Goal: Task Accomplishment & Management: Complete application form

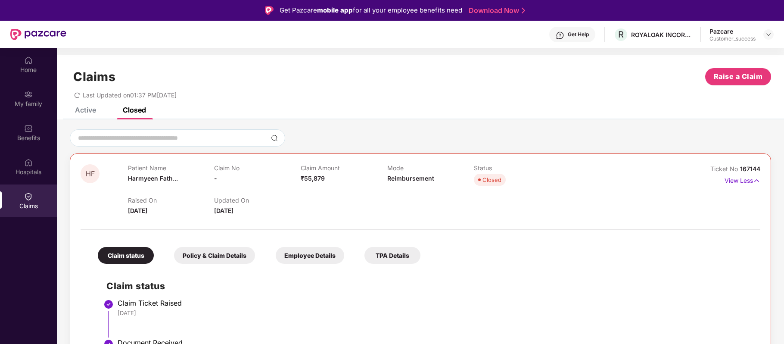
scroll to position [48, 0]
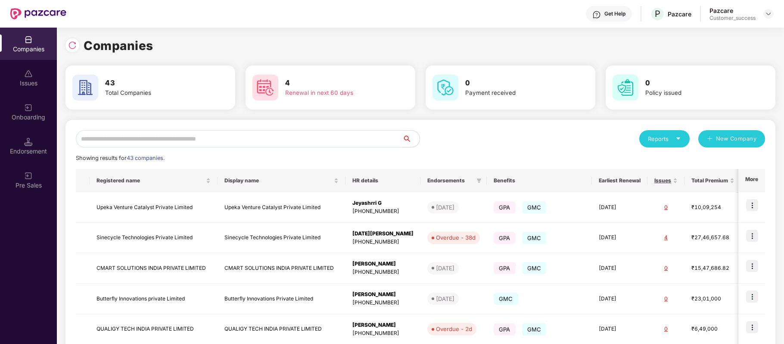
scroll to position [0, 0]
click at [177, 139] on input "text" at bounding box center [239, 138] width 326 height 17
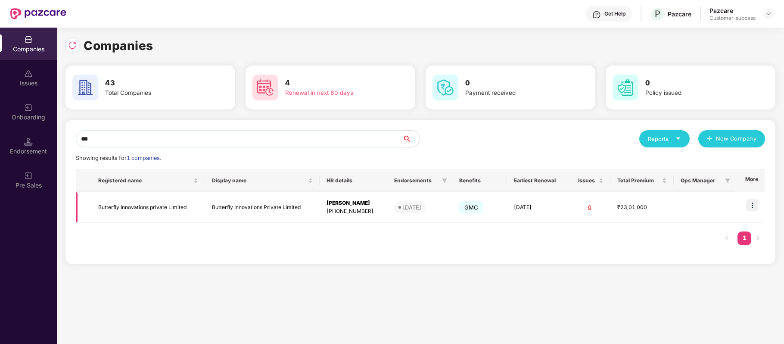
type input "***"
click at [751, 205] on img at bounding box center [752, 205] width 12 height 12
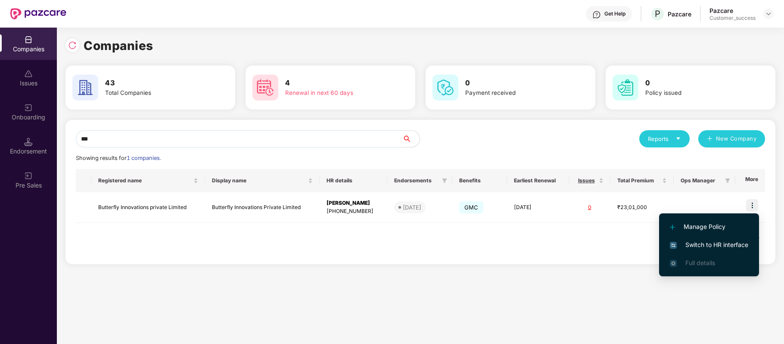
click at [729, 242] on span "Switch to HR interface" at bounding box center [709, 244] width 78 height 9
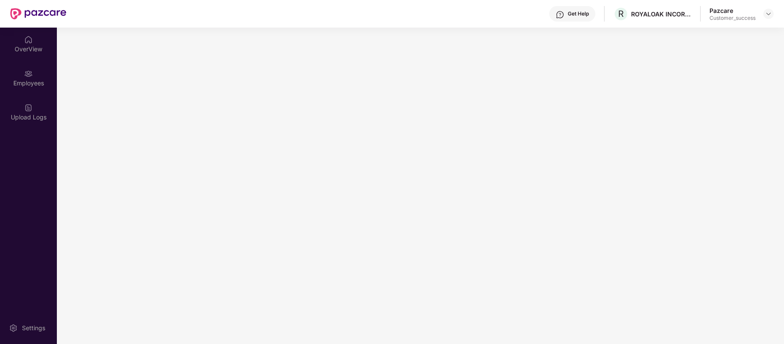
scroll to position [0, 0]
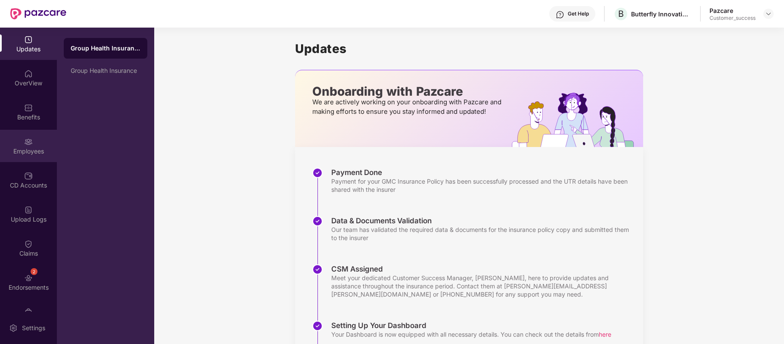
click at [37, 151] on div "Employees" at bounding box center [28, 151] width 57 height 9
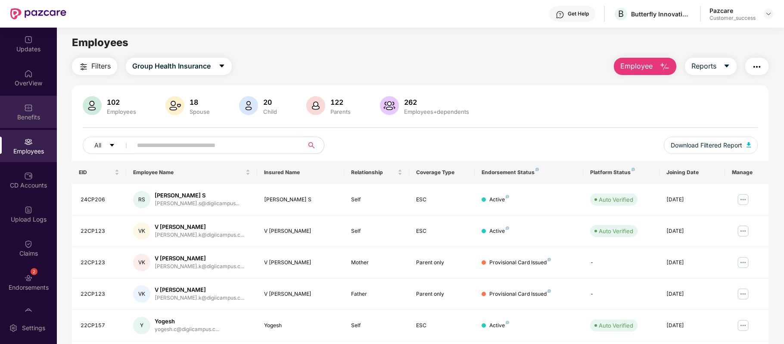
click at [30, 111] on div "Benefits" at bounding box center [28, 112] width 57 height 32
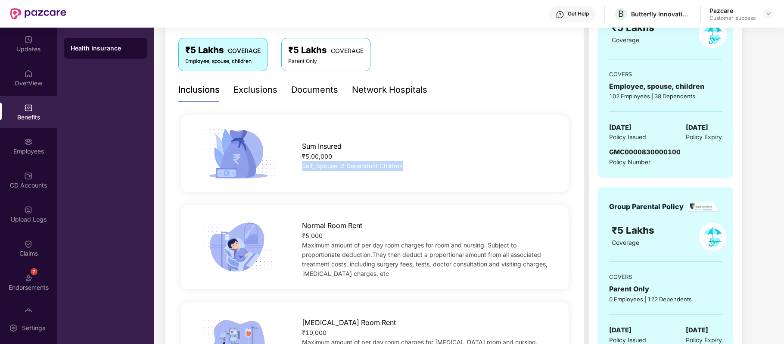
drag, startPoint x: 302, startPoint y: 167, endPoint x: 403, endPoint y: 161, distance: 100.9
click at [403, 161] on div "Self, Spouse, 2 Dependent Children" at bounding box center [426, 165] width 249 height 9
copy span "Self, Spouse, 2 Dependent Children"
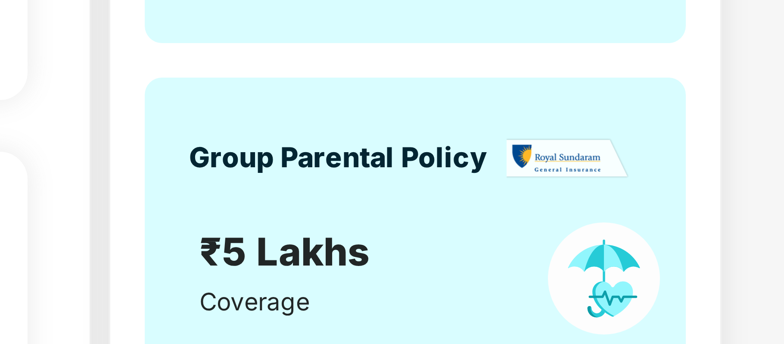
click at [749, 214] on div "₹23,01,000 Paid premium GROUP HEALTH INSURANCE ₹5 Lakhs Coverage COVERS Employe…" at bounding box center [680, 154] width 183 height 473
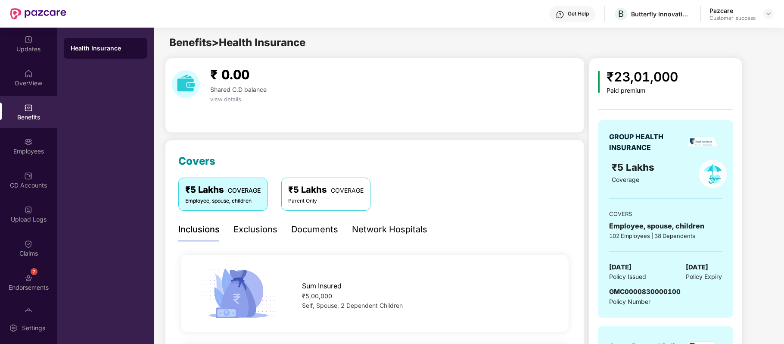
click at [328, 199] on div "Parent Only" at bounding box center [325, 201] width 75 height 8
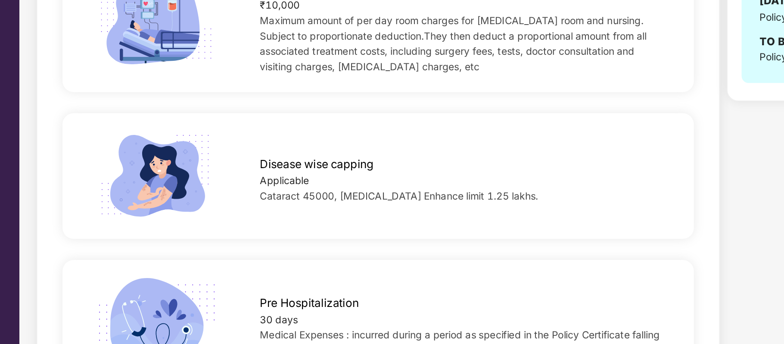
scroll to position [336, 0]
drag, startPoint x: 480, startPoint y: 254, endPoint x: 301, endPoint y: 232, distance: 180.4
click at [301, 232] on div "Disease wise capping Applicable Cataract 45000, [MEDICAL_DATA] Enhance limit 1.…" at bounding box center [426, 241] width 276 height 34
copy div "Disease wise capping Applicable Cataract 45000, [MEDICAL_DATA] Enhance limit 1.…"
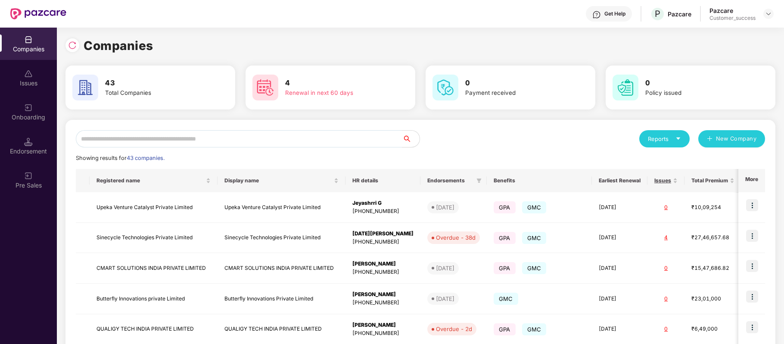
scroll to position [0, 0]
click at [248, 140] on input "text" at bounding box center [239, 138] width 326 height 17
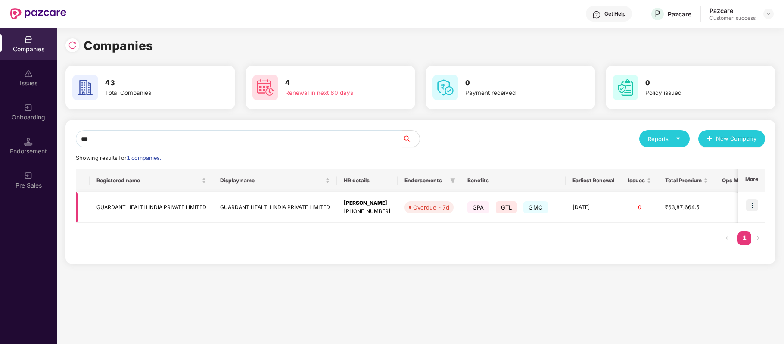
type input "***"
click at [753, 200] on img at bounding box center [752, 205] width 12 height 12
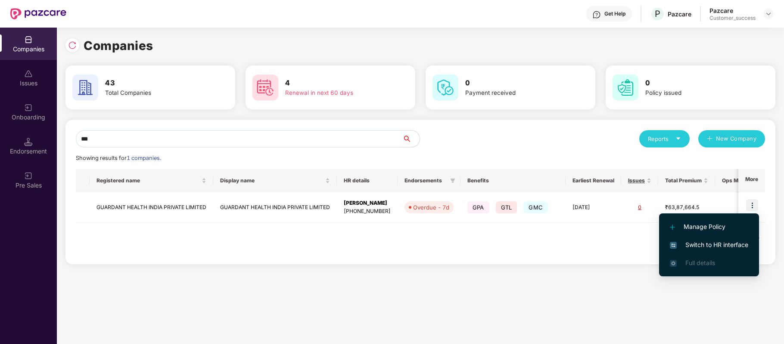
click at [726, 243] on span "Switch to HR interface" at bounding box center [709, 244] width 78 height 9
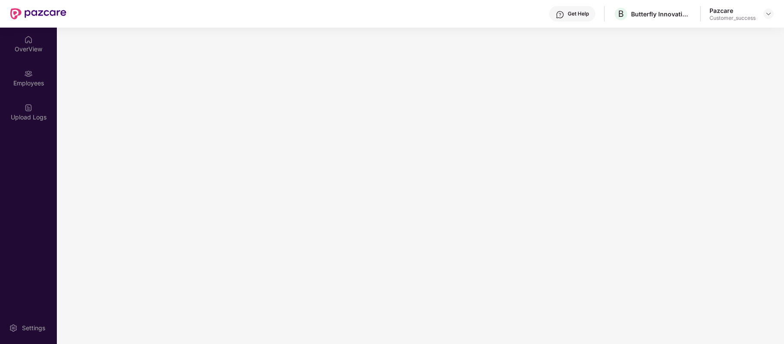
scroll to position [0, 0]
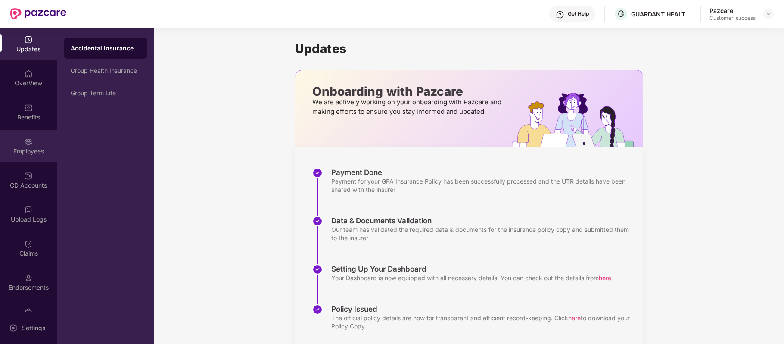
click at [25, 140] on img at bounding box center [28, 141] width 9 height 9
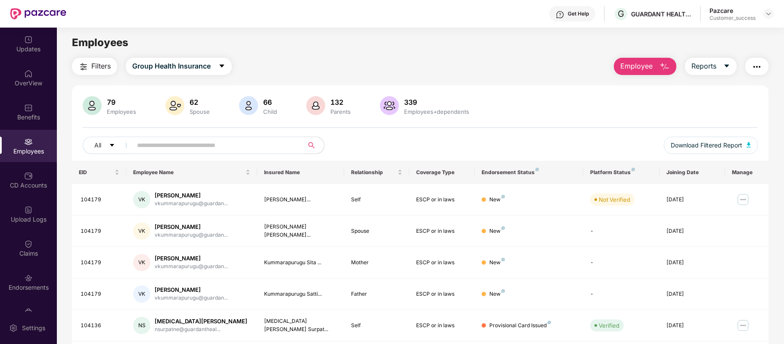
click at [250, 144] on input "text" at bounding box center [214, 145] width 155 height 13
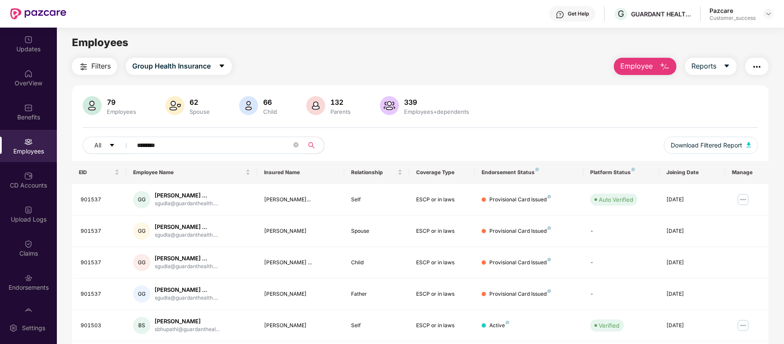
type input "********"
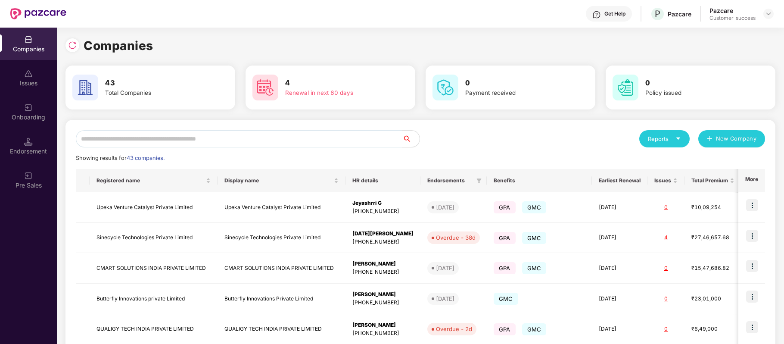
scroll to position [0, 0]
click at [276, 135] on input "text" at bounding box center [239, 138] width 326 height 17
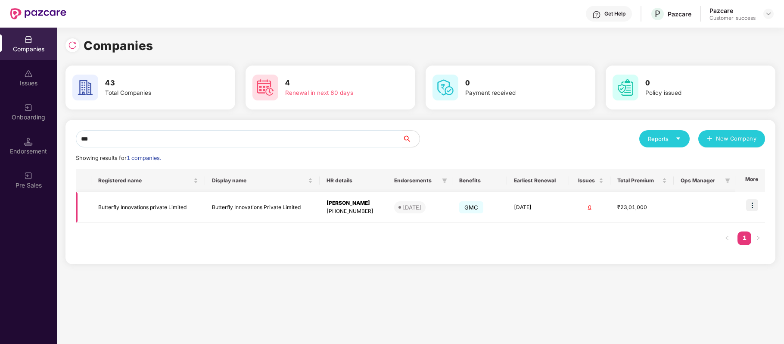
type input "***"
click at [165, 207] on td "Butterfly Innovations private Limited" at bounding box center [148, 207] width 114 height 31
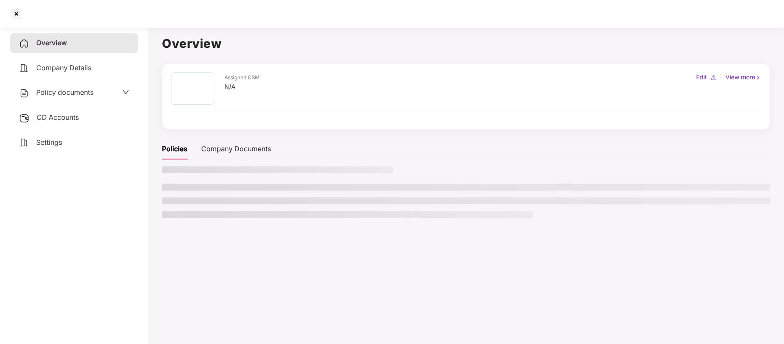
scroll to position [0, 0]
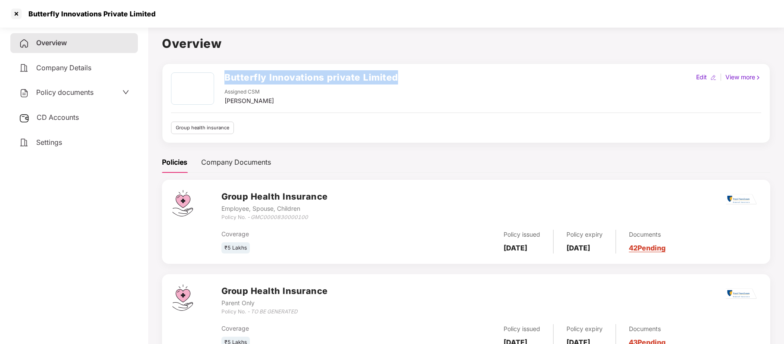
drag, startPoint x: 226, startPoint y: 80, endPoint x: 422, endPoint y: 77, distance: 196.8
click at [422, 77] on div "Butterfly Innovations private Limited Assigned CSM [PERSON_NAME] Edit | View mo…" at bounding box center [466, 88] width 590 height 33
copy h2 "Butterfly Innovations private Limited"
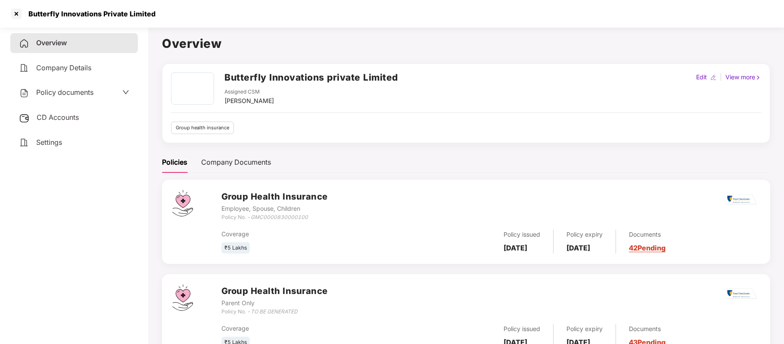
click at [81, 85] on div "Policy documents" at bounding box center [73, 93] width 127 height 20
click at [16, 14] on div at bounding box center [16, 14] width 14 height 14
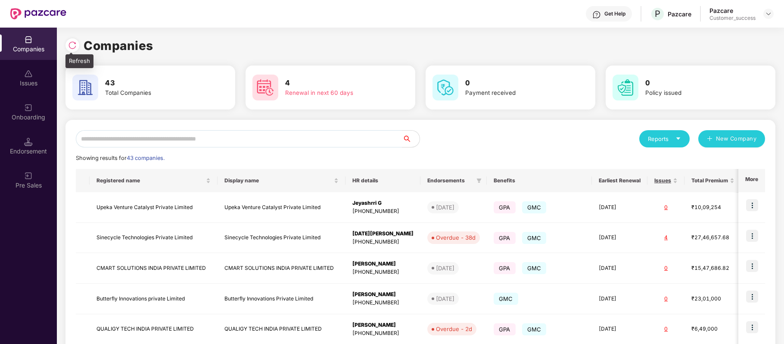
click at [74, 42] on img at bounding box center [72, 45] width 9 height 9
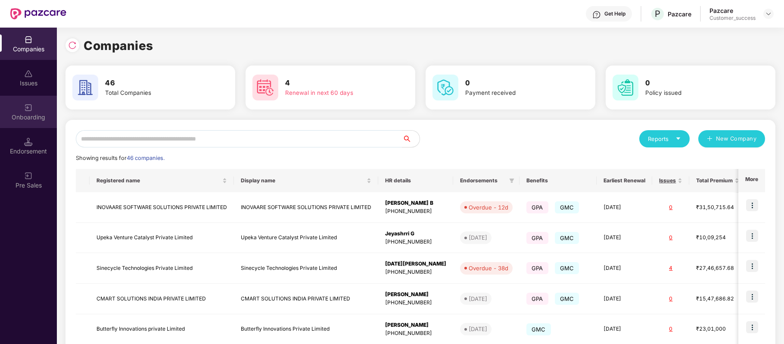
click at [28, 109] on img at bounding box center [28, 107] width 9 height 9
click at [140, 137] on input "text" at bounding box center [239, 138] width 326 height 17
click at [71, 43] on img at bounding box center [72, 45] width 9 height 9
click at [68, 47] on img at bounding box center [72, 45] width 9 height 9
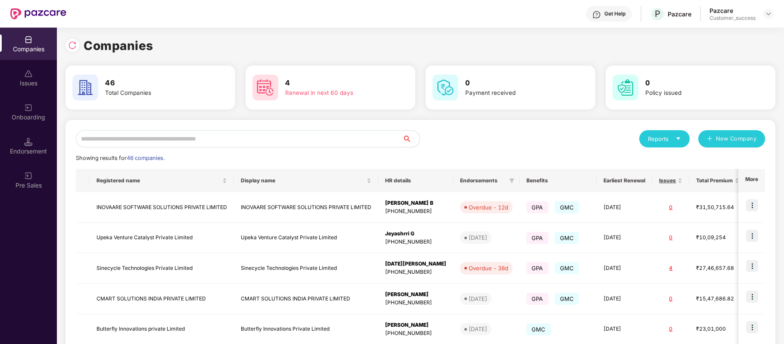
click at [126, 135] on input "text" at bounding box center [239, 138] width 326 height 17
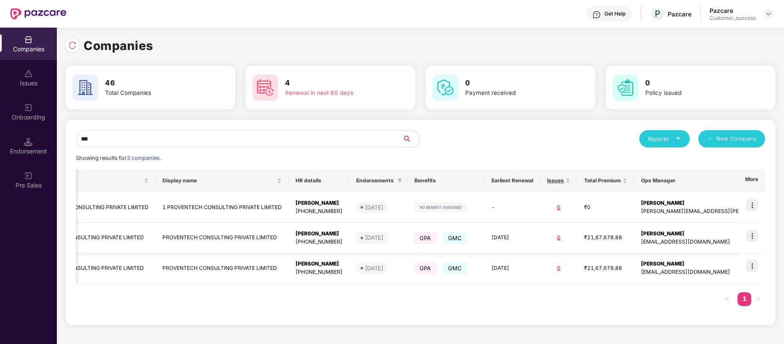
scroll to position [0, 0]
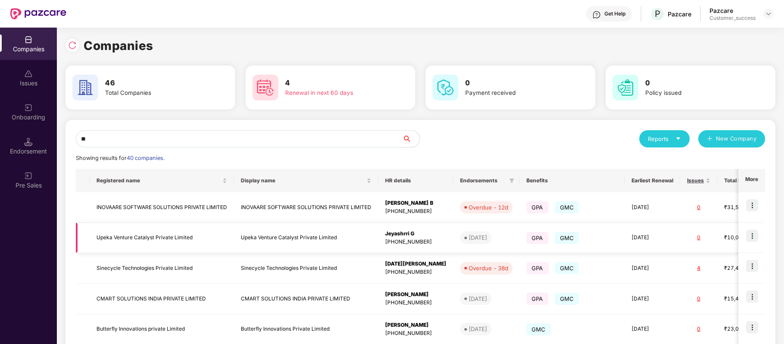
type input "*"
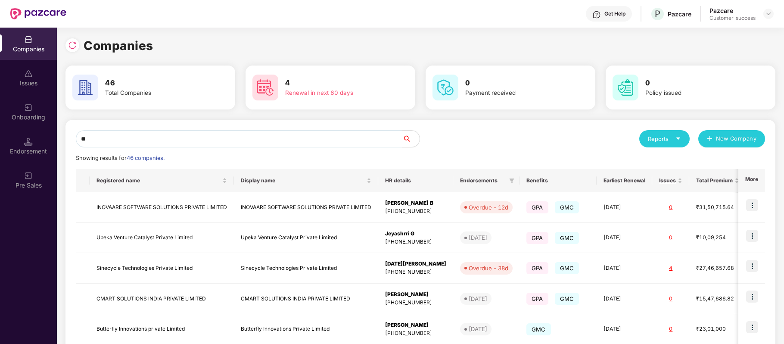
type input "*"
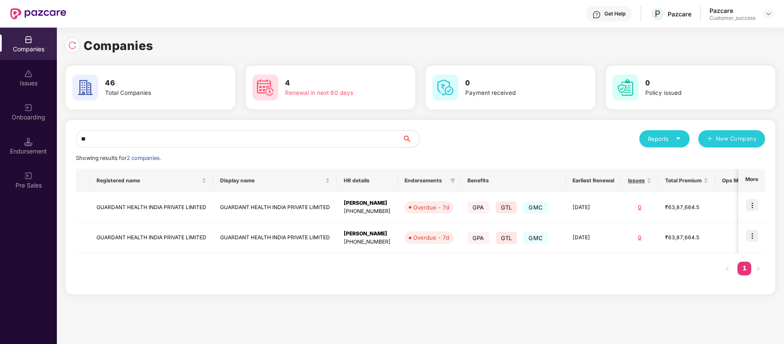
type input "*"
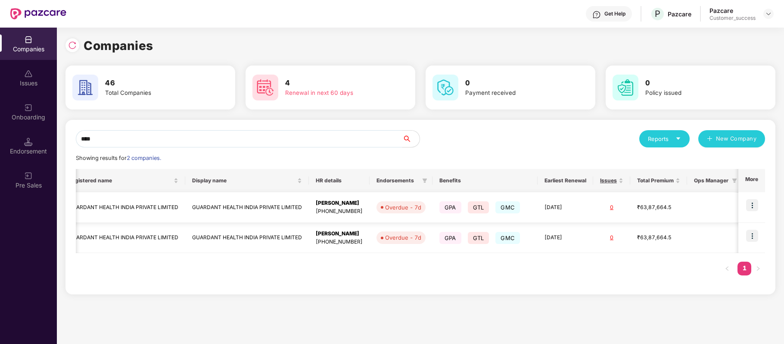
type input "****"
click at [752, 203] on img at bounding box center [752, 205] width 12 height 12
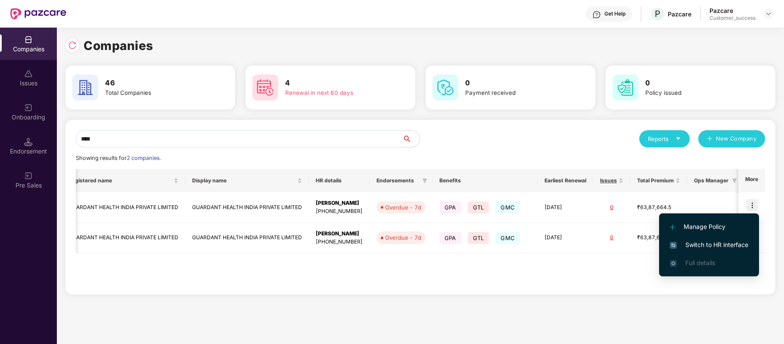
click at [711, 243] on span "Switch to HR interface" at bounding box center [709, 244] width 78 height 9
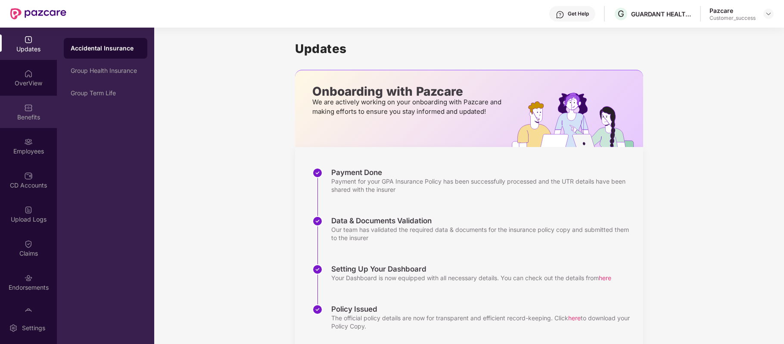
click at [27, 109] on img at bounding box center [28, 107] width 9 height 9
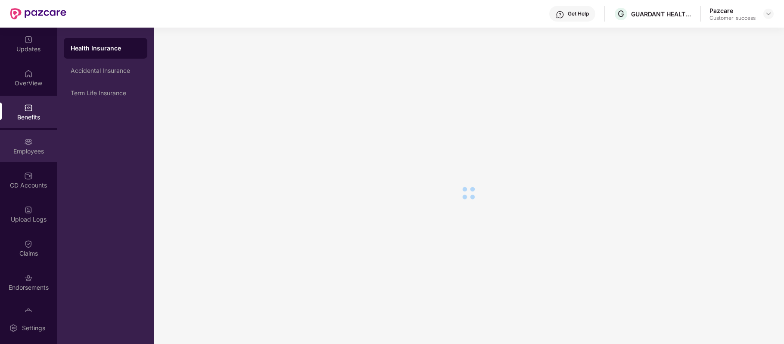
click at [26, 145] on img at bounding box center [28, 141] width 9 height 9
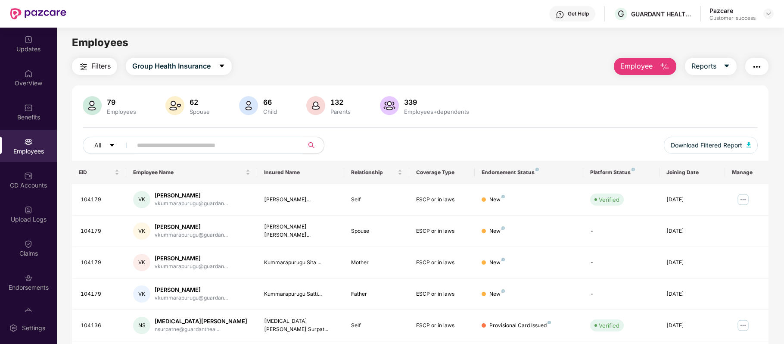
click at [645, 71] on span "Employee" at bounding box center [636, 66] width 32 height 11
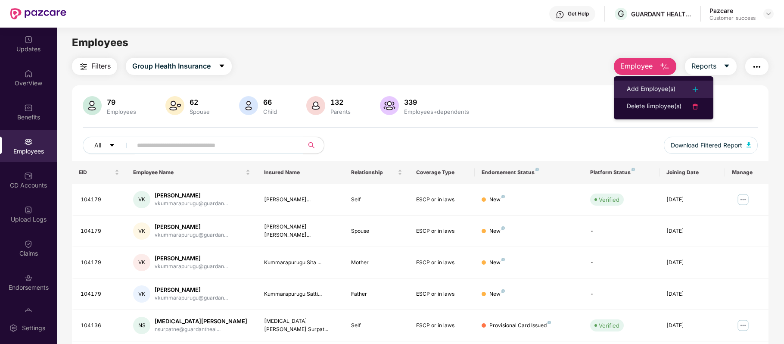
click at [641, 83] on li "Add Employee(s)" at bounding box center [663, 89] width 99 height 17
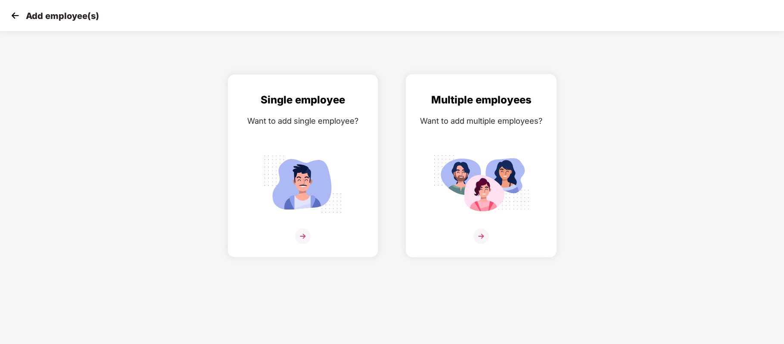
click at [482, 231] on img at bounding box center [481, 236] width 16 height 16
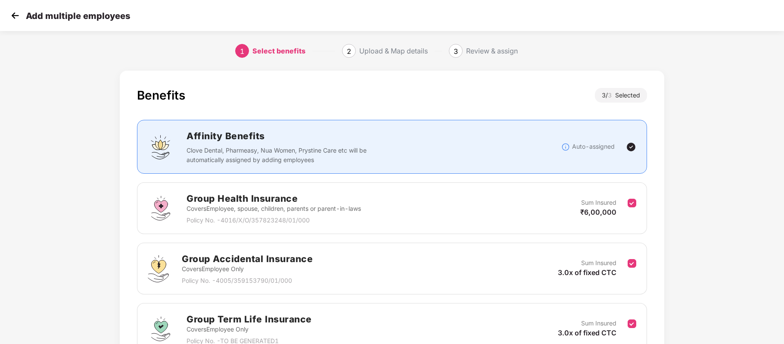
scroll to position [87, 0]
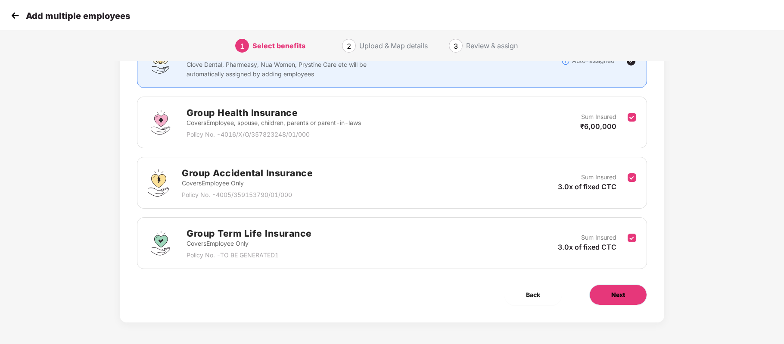
click at [616, 291] on span "Next" at bounding box center [618, 294] width 14 height 9
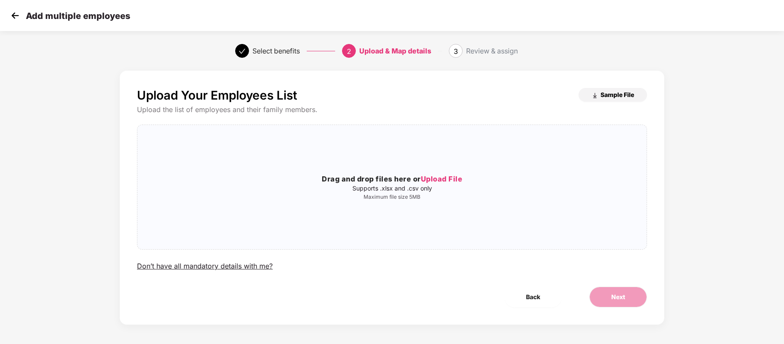
click at [602, 90] on button "Sample File" at bounding box center [612, 95] width 68 height 14
click at [441, 177] on span "Upload File" at bounding box center [442, 178] width 42 height 9
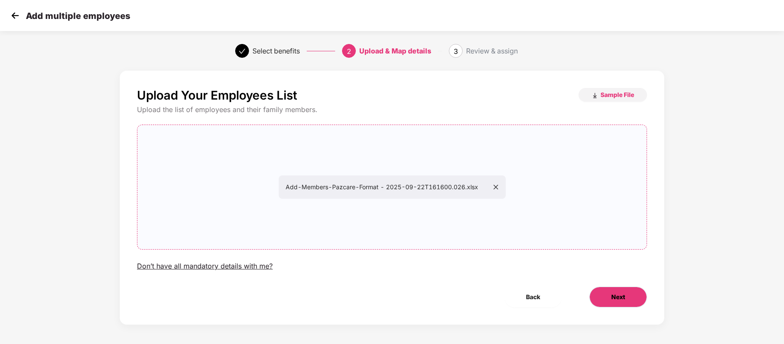
click at [620, 290] on button "Next" at bounding box center [618, 296] width 58 height 21
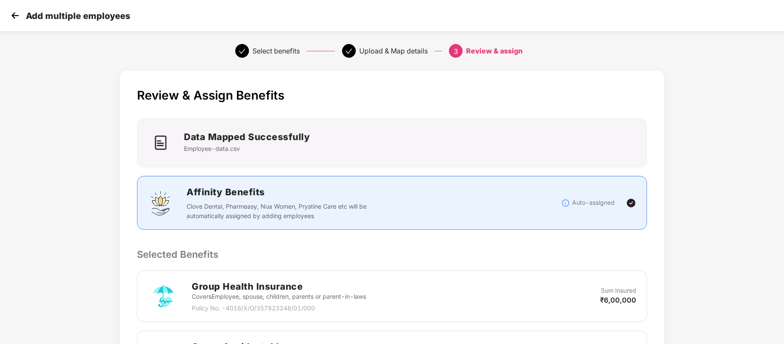
scroll to position [342, 0]
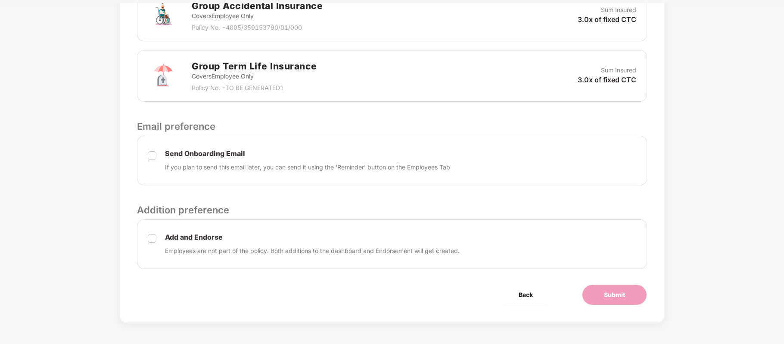
click at [157, 240] on div "Add and Endorse Employees are not part of the policy. Both additions to the das…" at bounding box center [392, 244] width 510 height 50
click at [602, 293] on button "Submit" at bounding box center [614, 294] width 65 height 21
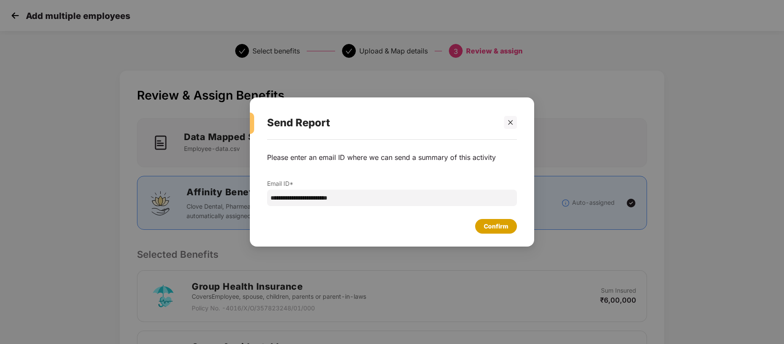
click at [498, 231] on div "Confirm" at bounding box center [496, 225] width 25 height 9
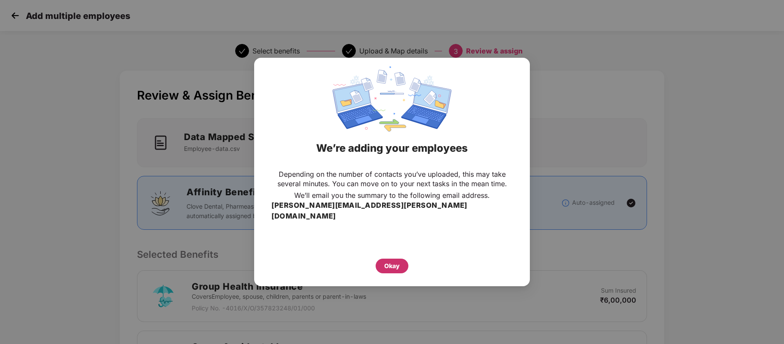
click at [398, 266] on div "Okay" at bounding box center [391, 265] width 33 height 15
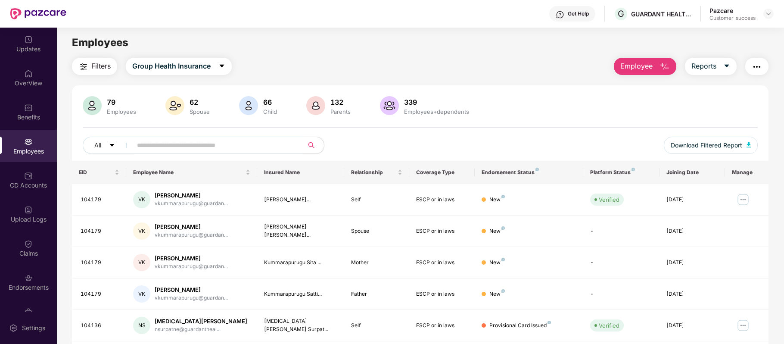
click at [660, 65] on img "button" at bounding box center [664, 67] width 10 height 10
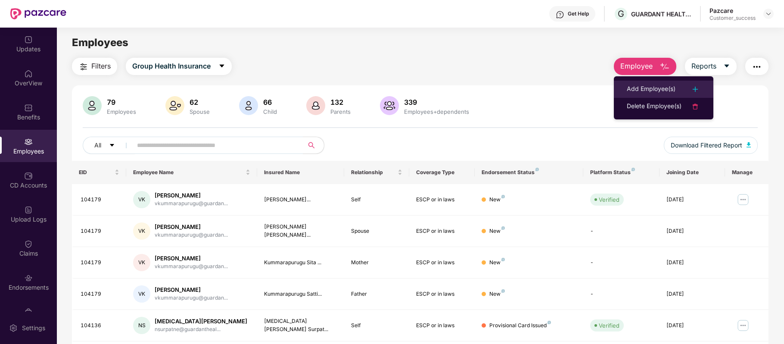
click at [646, 81] on li "Add Employee(s)" at bounding box center [663, 89] width 99 height 17
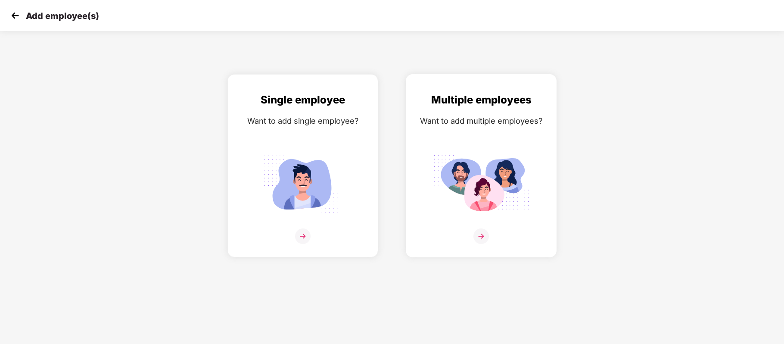
click at [481, 233] on img at bounding box center [481, 236] width 16 height 16
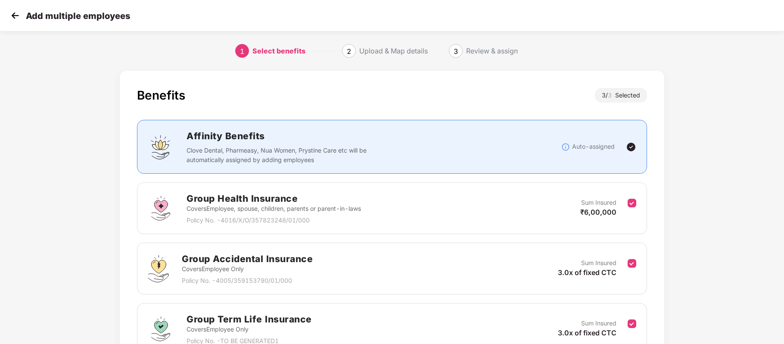
scroll to position [87, 0]
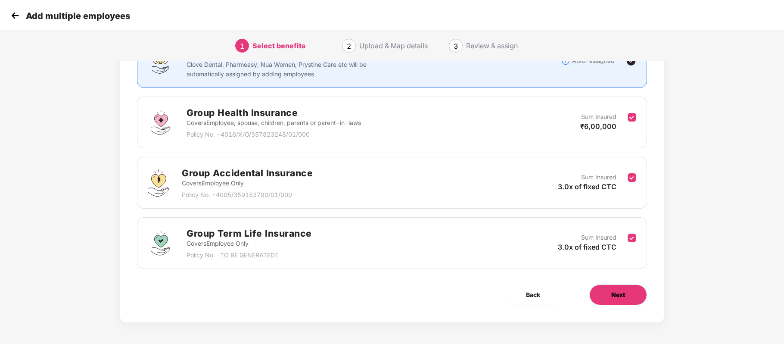
click at [614, 292] on span "Next" at bounding box center [618, 294] width 14 height 9
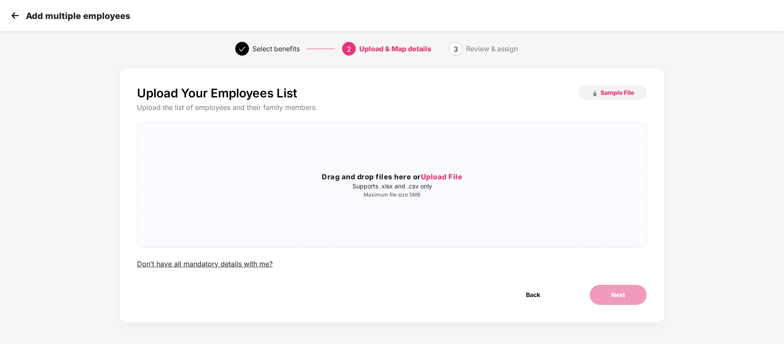
scroll to position [0, 0]
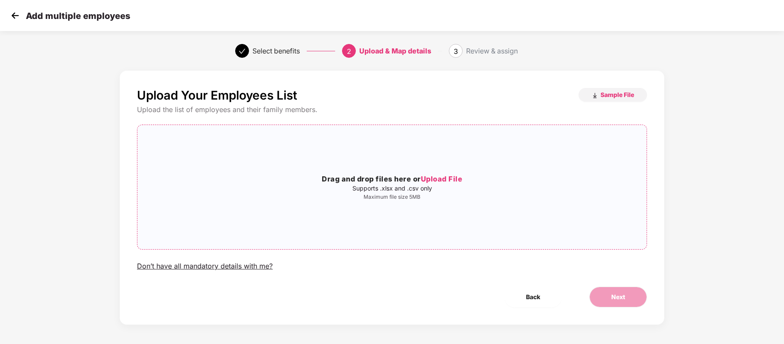
click at [447, 178] on span "Upload File" at bounding box center [442, 178] width 42 height 9
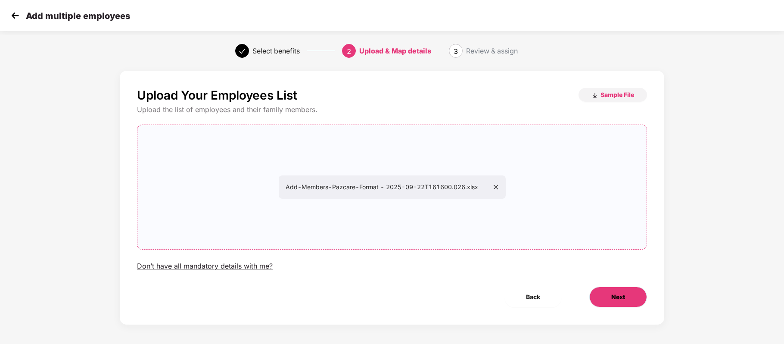
click at [612, 303] on button "Next" at bounding box center [618, 296] width 58 height 21
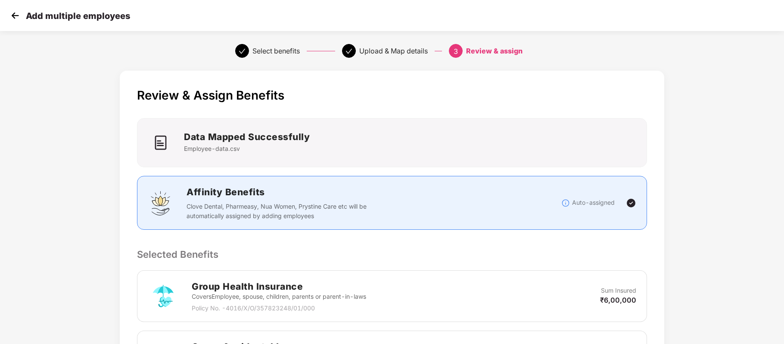
scroll to position [342, 0]
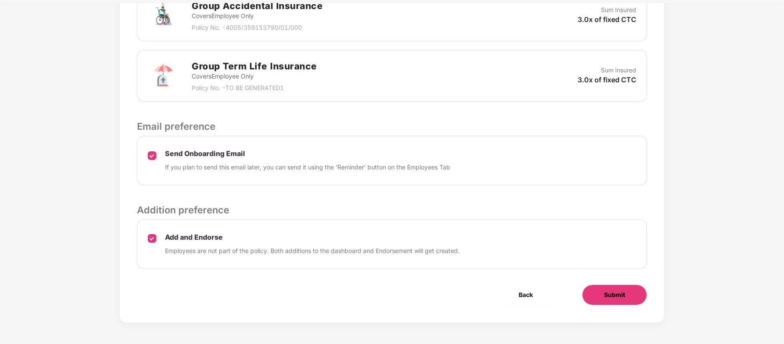
click at [599, 300] on button "Submit" at bounding box center [614, 294] width 65 height 21
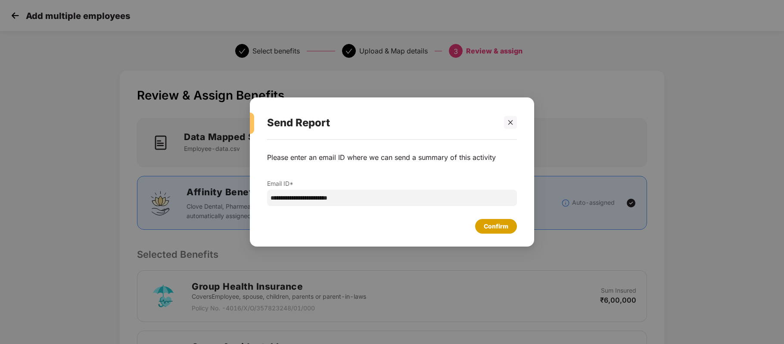
click at [498, 223] on div "Confirm" at bounding box center [496, 225] width 25 height 9
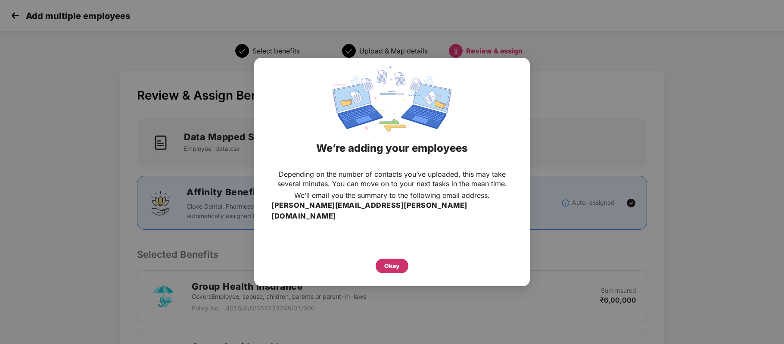
click at [400, 262] on div "Okay" at bounding box center [391, 265] width 33 height 15
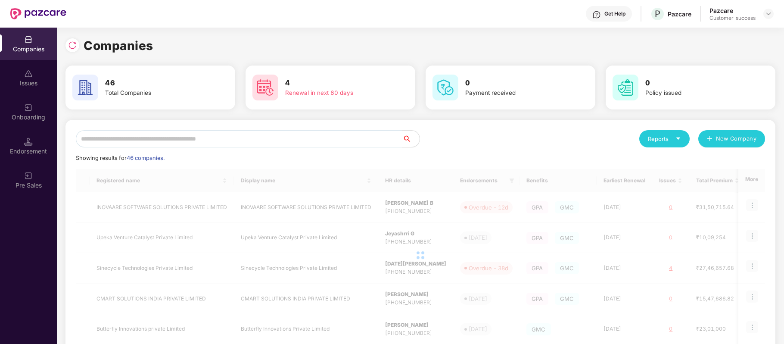
scroll to position [0, 0]
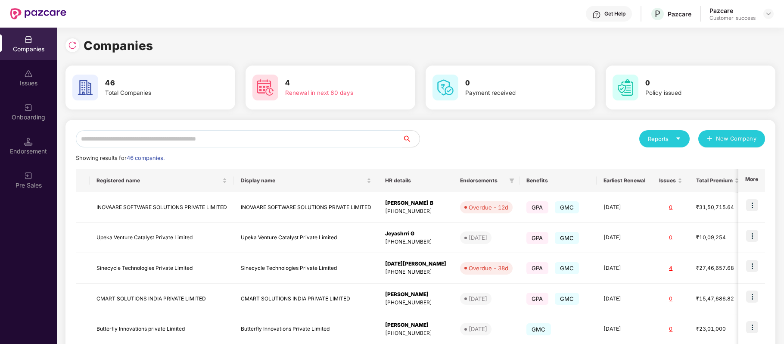
click at [24, 109] on img at bounding box center [28, 107] width 9 height 9
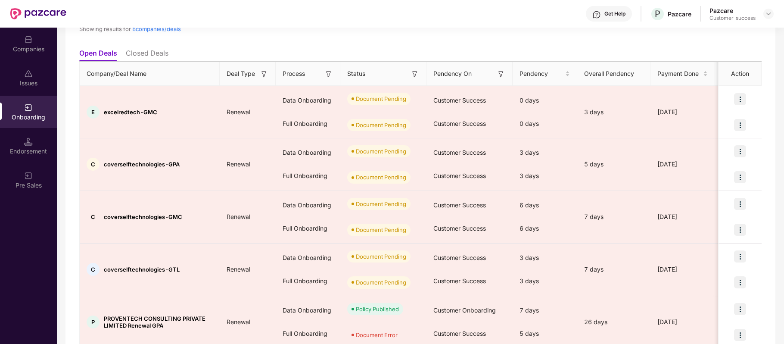
scroll to position [81, 0]
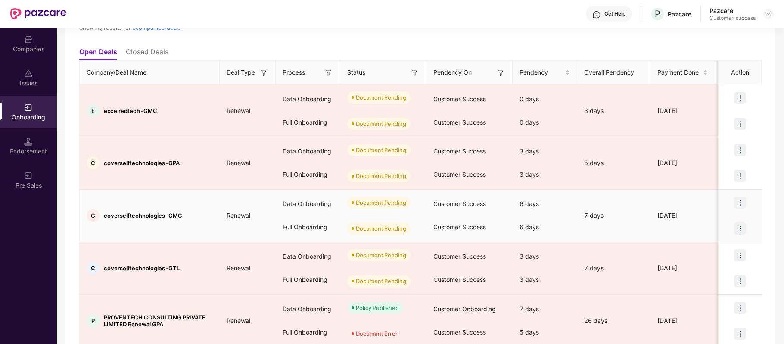
click at [739, 203] on img at bounding box center [740, 202] width 12 height 12
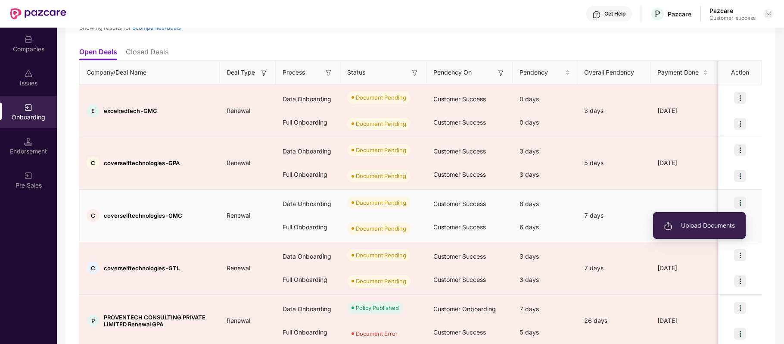
click at [717, 231] on li "Upload Documents" at bounding box center [699, 225] width 93 height 18
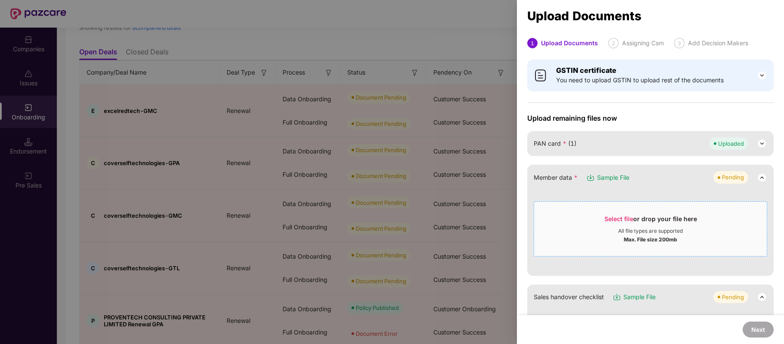
click at [622, 215] on span "Select file" at bounding box center [618, 218] width 29 height 7
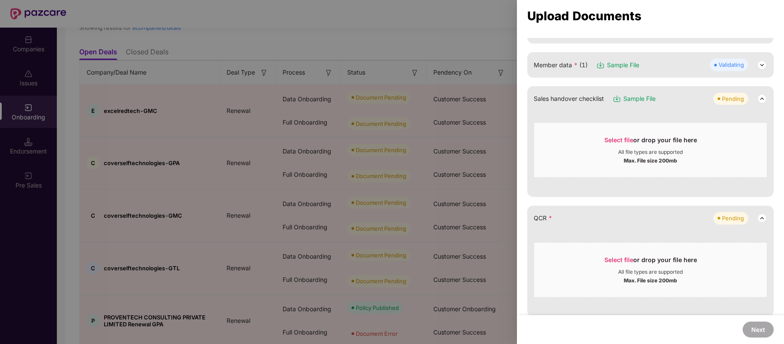
scroll to position [113, 0]
click at [619, 136] on span "Select file" at bounding box center [618, 139] width 29 height 7
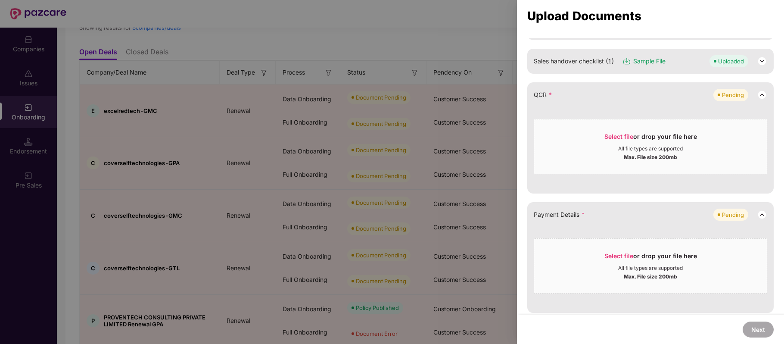
scroll to position [150, 0]
click at [606, 139] on span "Select file" at bounding box center [618, 135] width 29 height 7
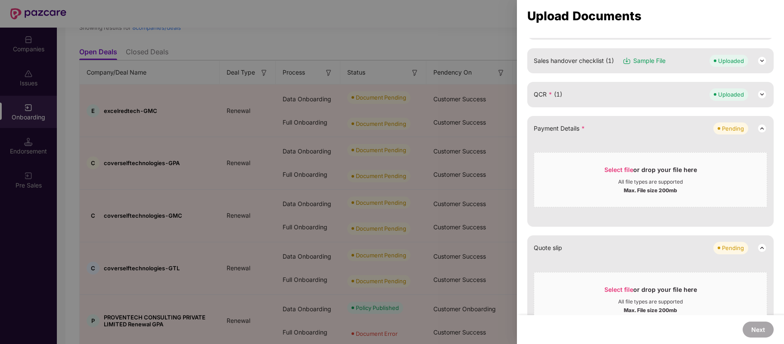
scroll to position [185, 0]
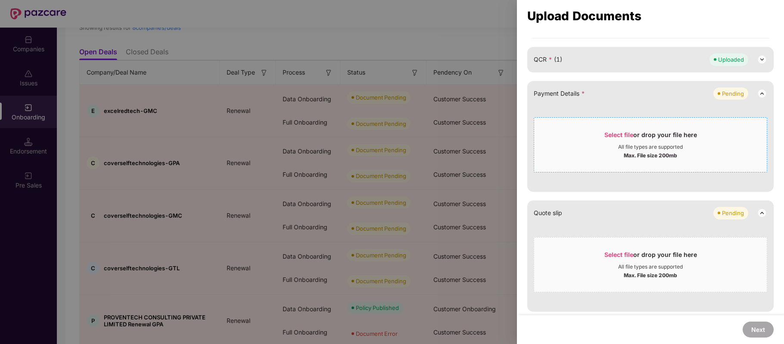
click at [619, 131] on span "Select file" at bounding box center [618, 134] width 29 height 7
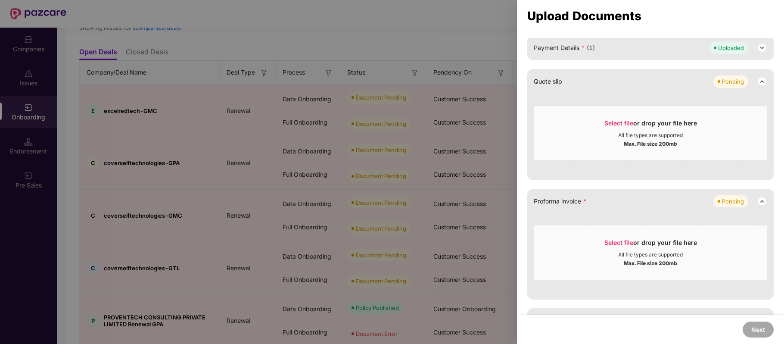
scroll to position [231, 0]
click at [619, 238] on span "Select file" at bounding box center [618, 241] width 29 height 7
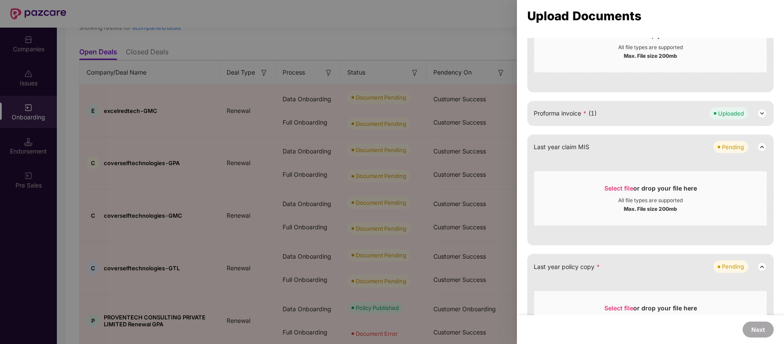
scroll to position [374, 0]
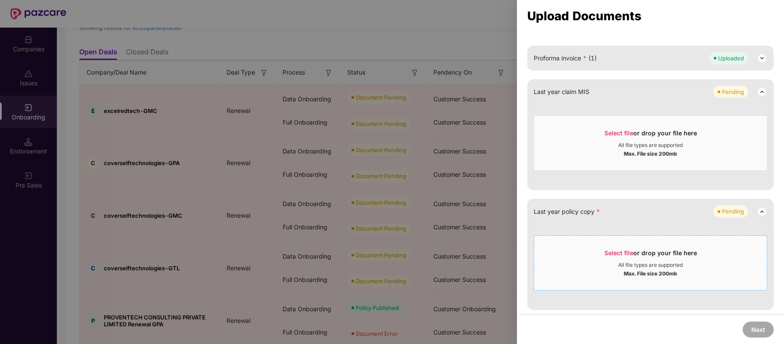
click at [611, 252] on span "Select file" at bounding box center [618, 252] width 29 height 7
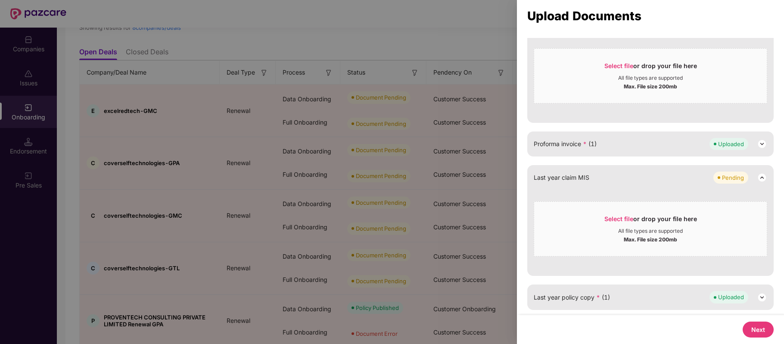
scroll to position [0, 0]
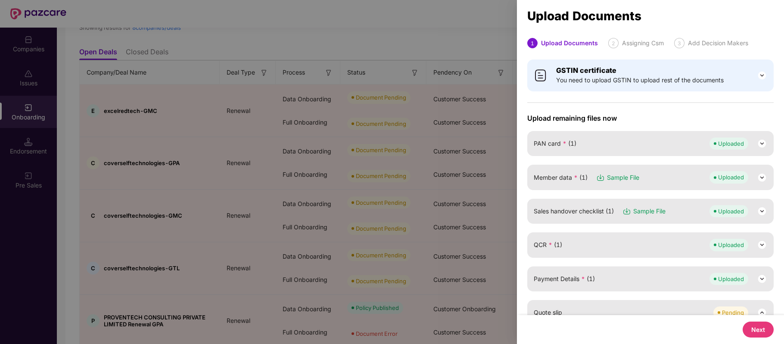
click at [755, 326] on button "Next" at bounding box center [757, 329] width 31 height 16
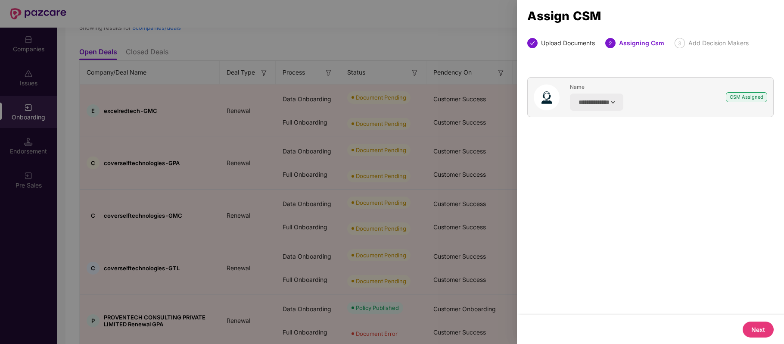
click at [755, 326] on button "Next" at bounding box center [757, 329] width 31 height 16
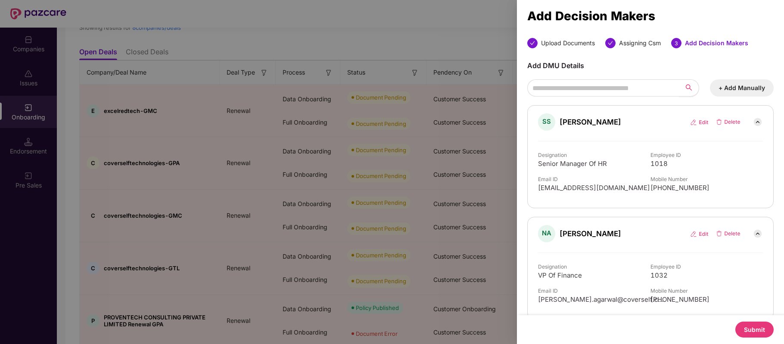
click at [755, 326] on button "Submit" at bounding box center [754, 329] width 38 height 16
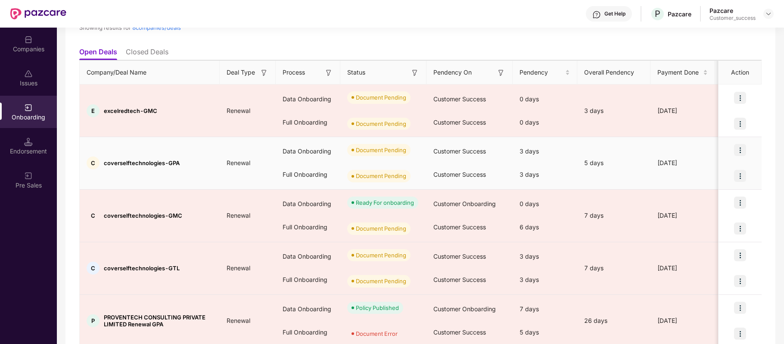
click at [737, 149] on img at bounding box center [740, 150] width 12 height 12
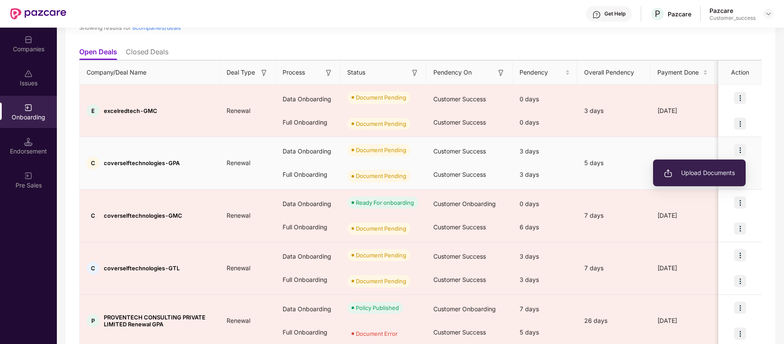
click at [724, 175] on span "Upload Documents" at bounding box center [699, 172] width 71 height 9
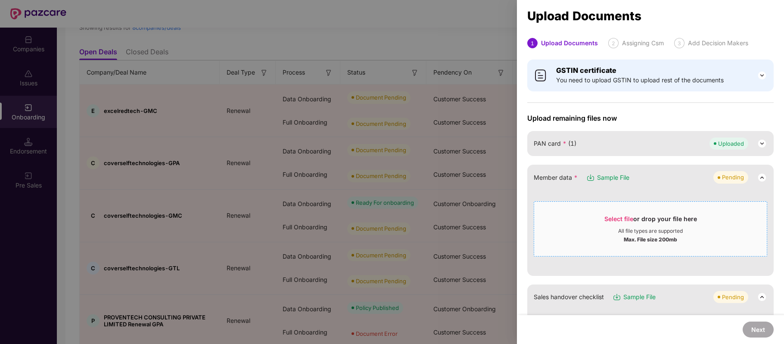
click at [621, 215] on span "Select file" at bounding box center [618, 218] width 29 height 7
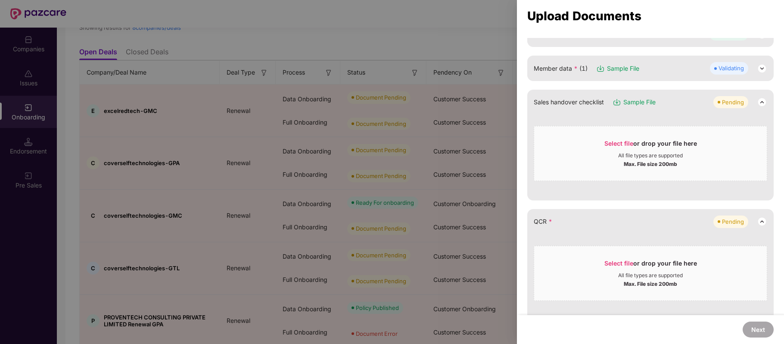
scroll to position [110, 0]
click at [621, 258] on span "Select file" at bounding box center [618, 261] width 29 height 7
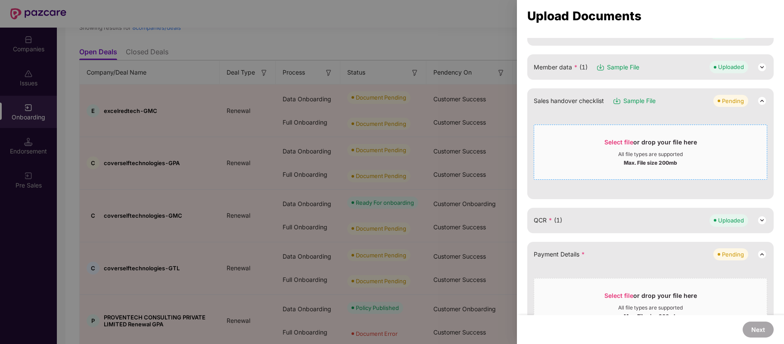
click at [610, 140] on span "Select file" at bounding box center [618, 141] width 29 height 7
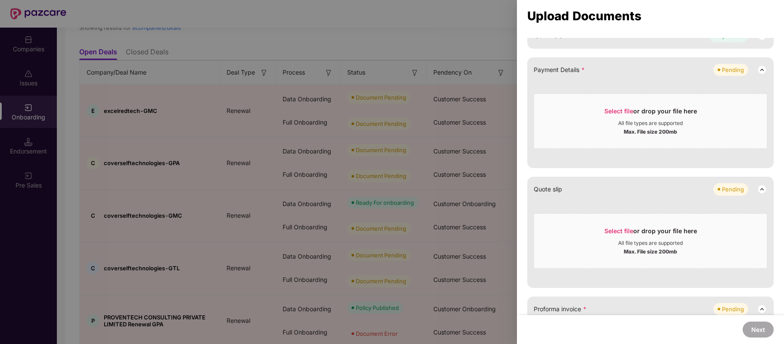
scroll to position [209, 0]
click at [613, 109] on span "Select file" at bounding box center [618, 110] width 29 height 7
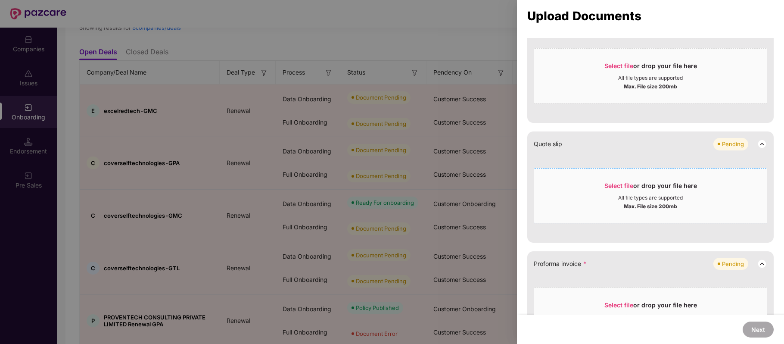
scroll to position [255, 0]
click at [620, 302] on span "Select file" at bounding box center [618, 303] width 29 height 7
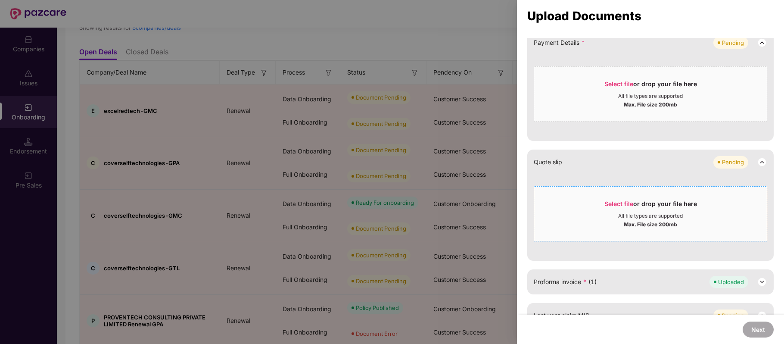
scroll to position [244, 0]
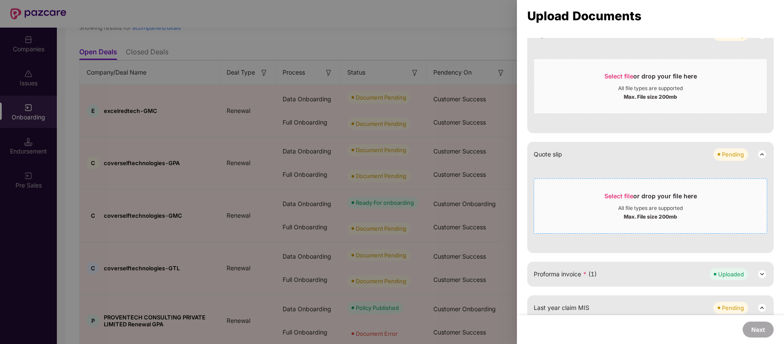
click at [620, 192] on span "Select file" at bounding box center [618, 195] width 29 height 7
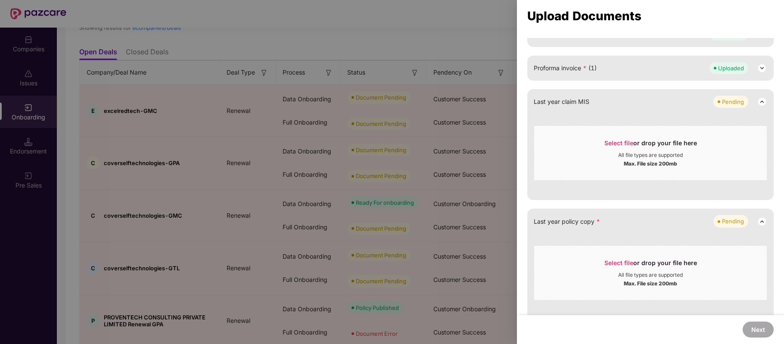
scroll to position [364, 0]
click at [617, 260] on span "Select file" at bounding box center [618, 261] width 29 height 7
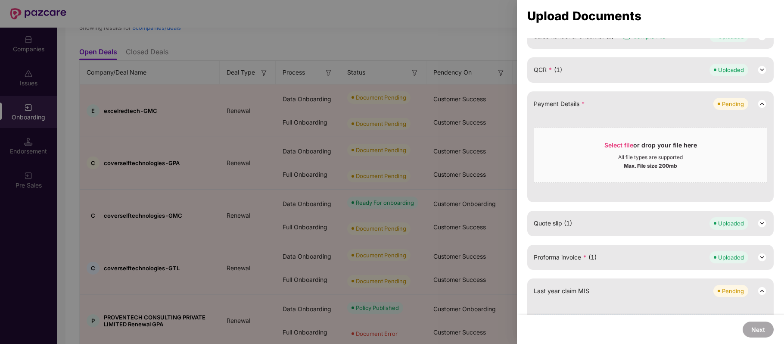
scroll to position [174, 0]
click at [614, 147] on span "Select file" at bounding box center [618, 145] width 29 height 7
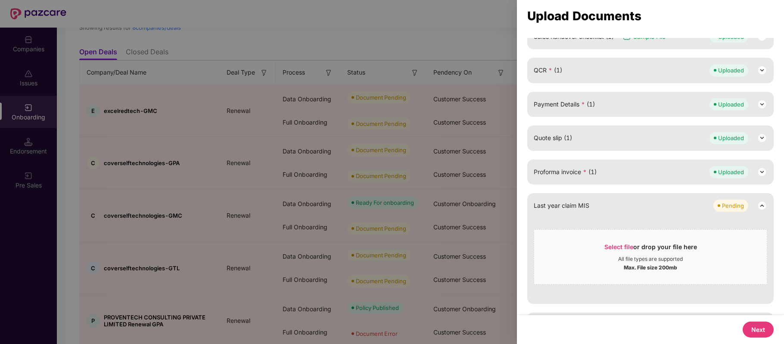
click at [750, 325] on button "Next" at bounding box center [757, 329] width 31 height 16
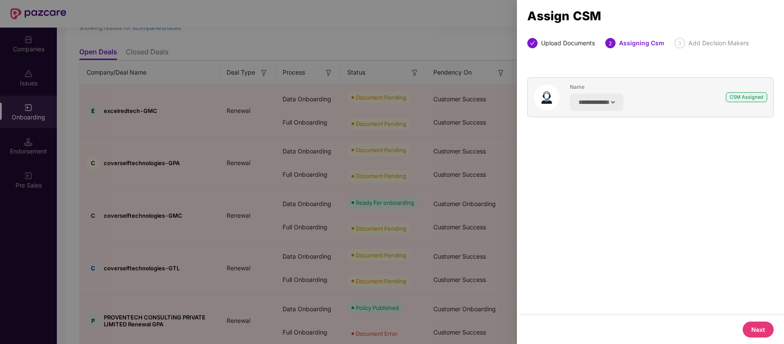
scroll to position [0, 0]
click at [765, 333] on button "Next" at bounding box center [757, 329] width 31 height 16
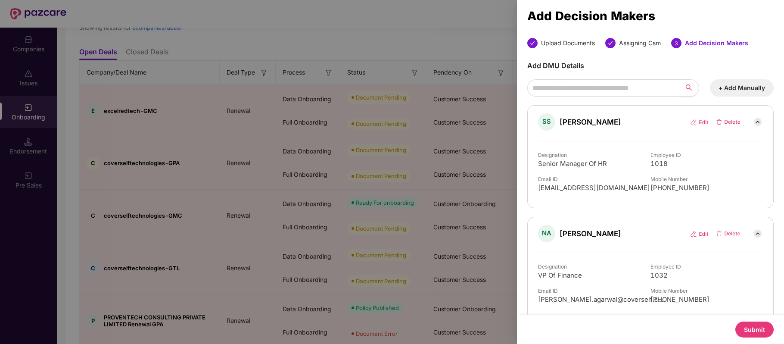
click at [750, 326] on button "Submit" at bounding box center [754, 329] width 38 height 16
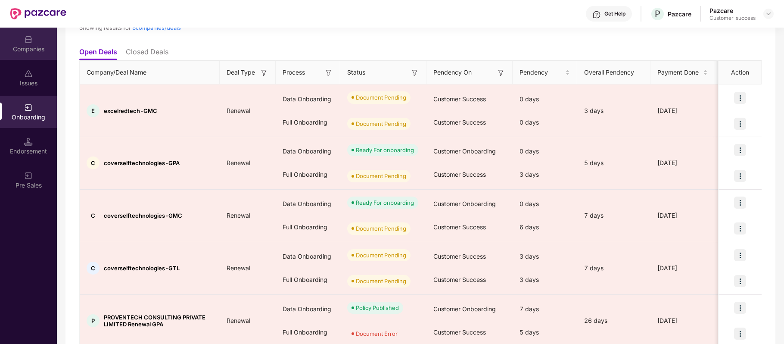
click at [29, 46] on div "Companies" at bounding box center [28, 49] width 57 height 9
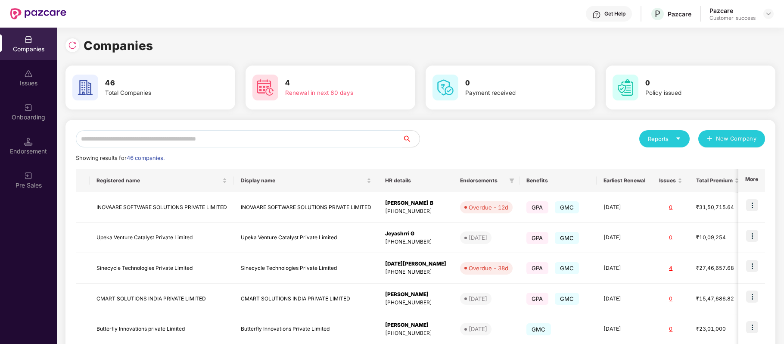
click at [164, 145] on input "text" at bounding box center [239, 138] width 326 height 17
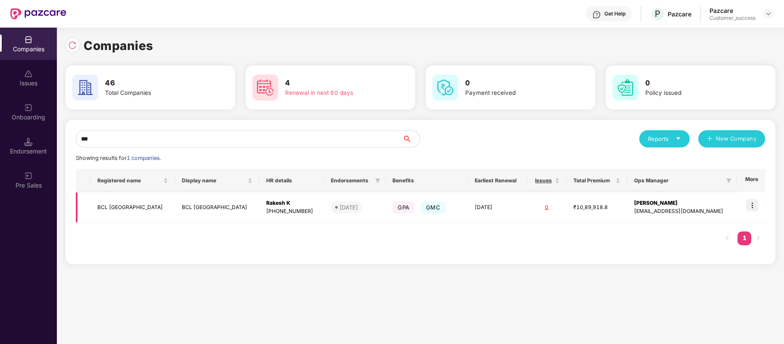
type input "***"
click at [751, 205] on img at bounding box center [752, 205] width 12 height 12
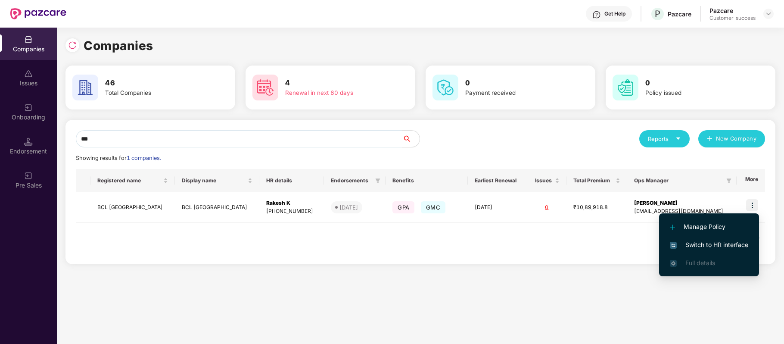
click at [730, 242] on span "Switch to HR interface" at bounding box center [709, 244] width 78 height 9
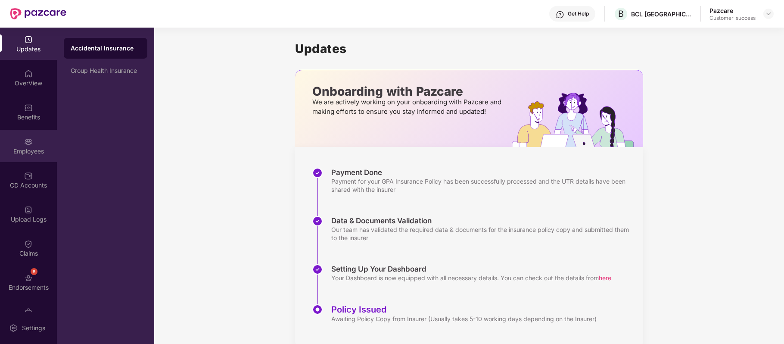
click at [33, 143] on div "Employees" at bounding box center [28, 146] width 57 height 32
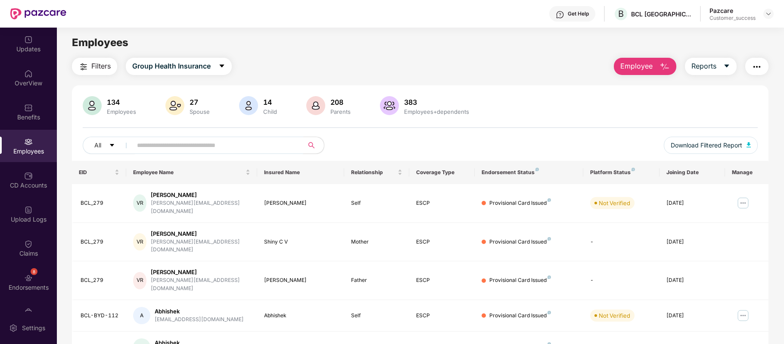
click at [181, 142] on input "text" at bounding box center [214, 145] width 155 height 13
paste input "**********"
type input "**********"
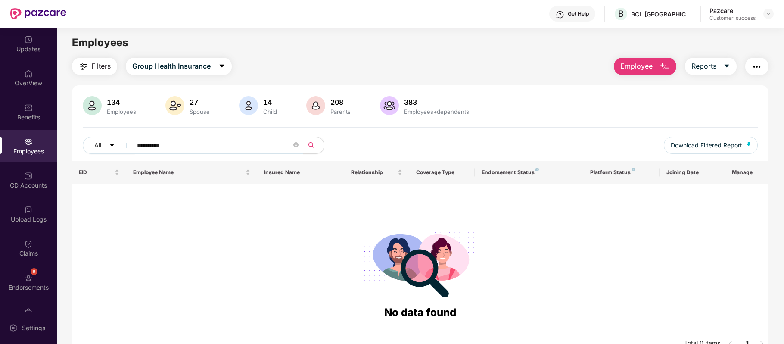
click at [138, 145] on input "**********" at bounding box center [214, 145] width 155 height 13
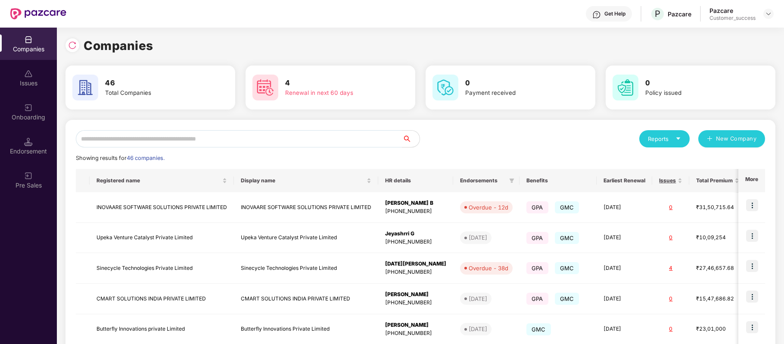
scroll to position [0, 0]
click at [257, 140] on input "text" at bounding box center [239, 138] width 326 height 17
click at [73, 45] on img at bounding box center [72, 45] width 9 height 9
click at [176, 142] on input "text" at bounding box center [239, 138] width 326 height 17
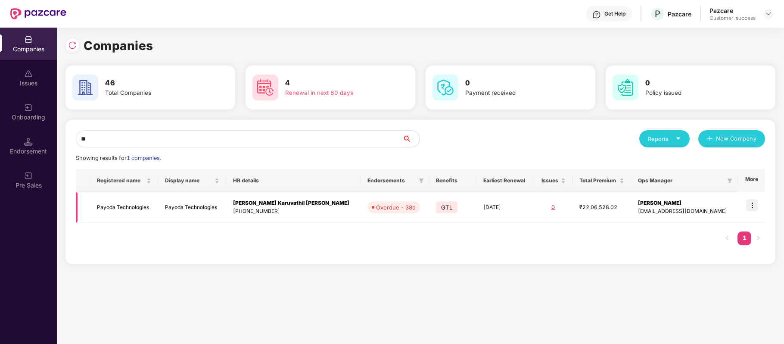
type input "*"
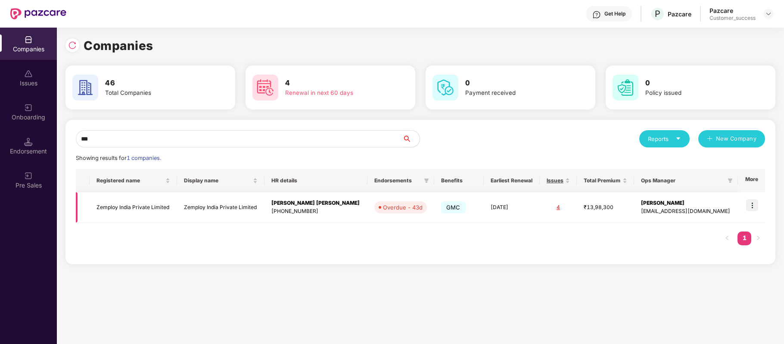
type input "***"
click at [754, 206] on img at bounding box center [752, 205] width 12 height 12
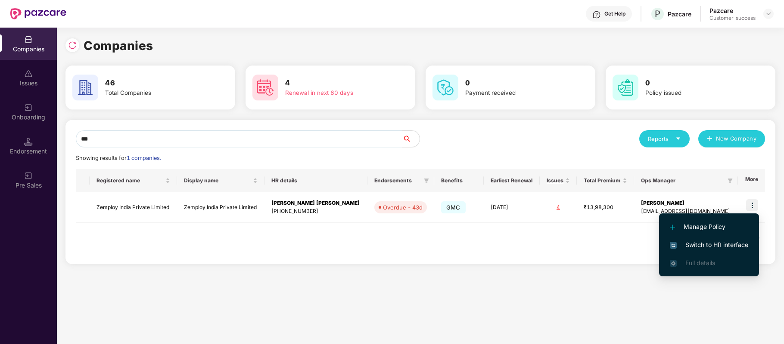
click at [713, 240] on span "Switch to HR interface" at bounding box center [709, 244] width 78 height 9
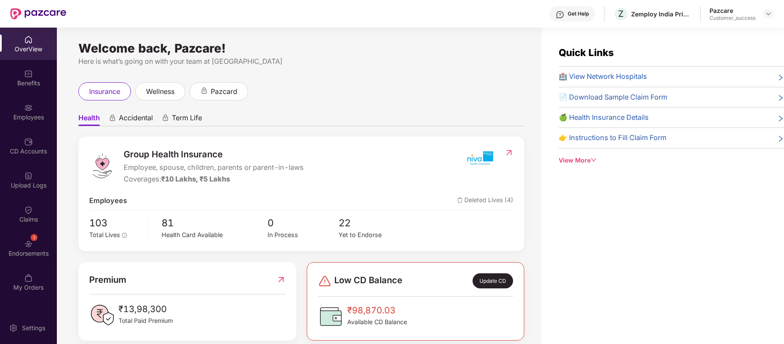
click at [36, 108] on div "Employees" at bounding box center [28, 112] width 57 height 32
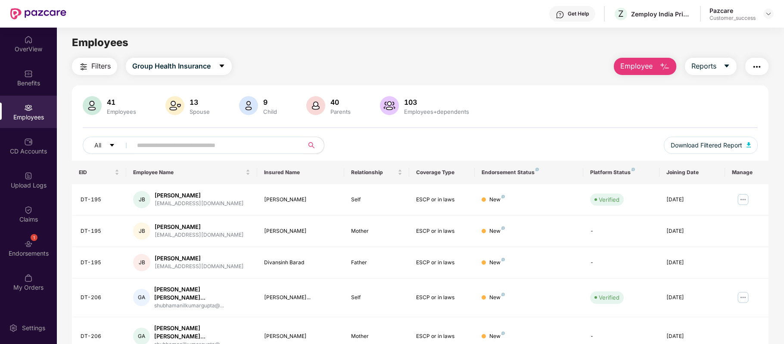
click at [648, 71] on span "Employee" at bounding box center [636, 66] width 32 height 11
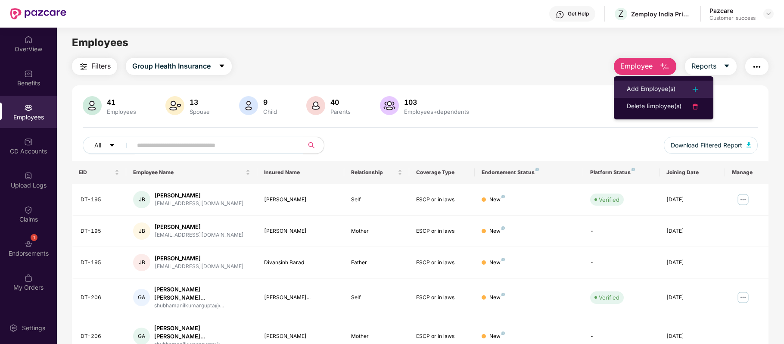
click at [645, 88] on div "Add Employee(s)" at bounding box center [651, 89] width 49 height 10
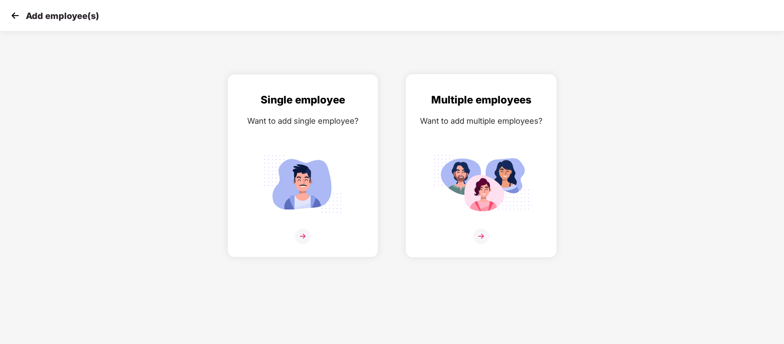
click at [479, 232] on img at bounding box center [481, 236] width 16 height 16
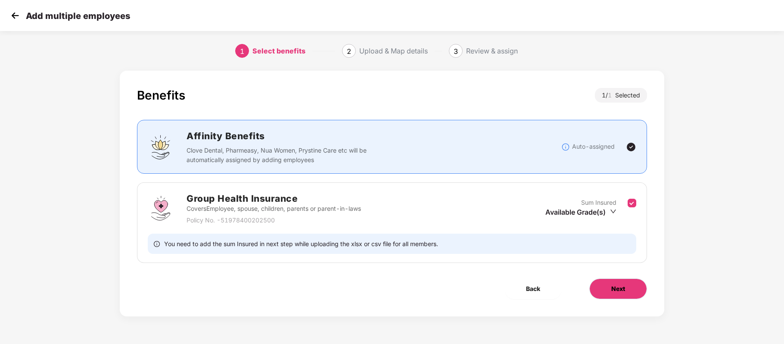
click at [609, 292] on button "Next" at bounding box center [618, 288] width 58 height 21
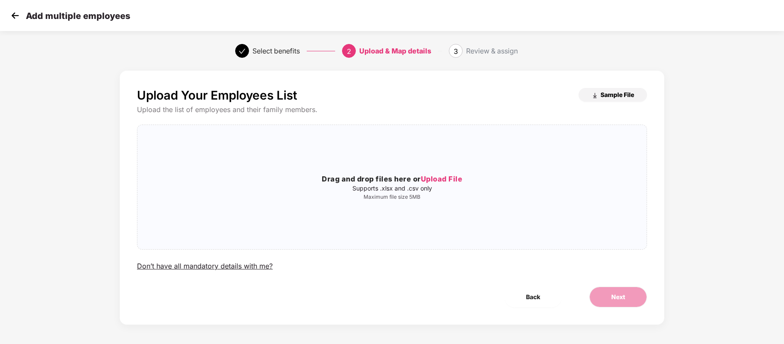
click at [603, 96] on span "Sample File" at bounding box center [617, 94] width 34 height 8
click at [610, 95] on span "Sample File" at bounding box center [617, 94] width 34 height 8
click at [457, 179] on span "Upload File" at bounding box center [442, 178] width 42 height 9
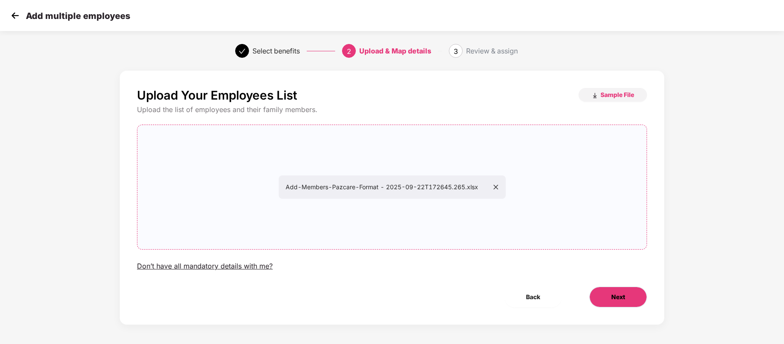
click at [628, 301] on button "Next" at bounding box center [618, 296] width 58 height 21
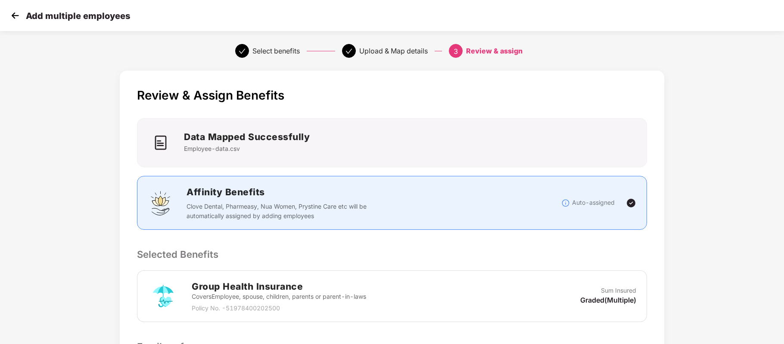
scroll to position [137, 0]
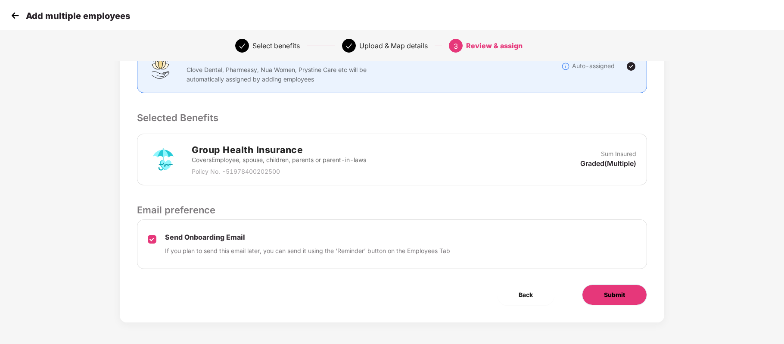
click at [611, 293] on span "Submit" at bounding box center [614, 294] width 21 height 9
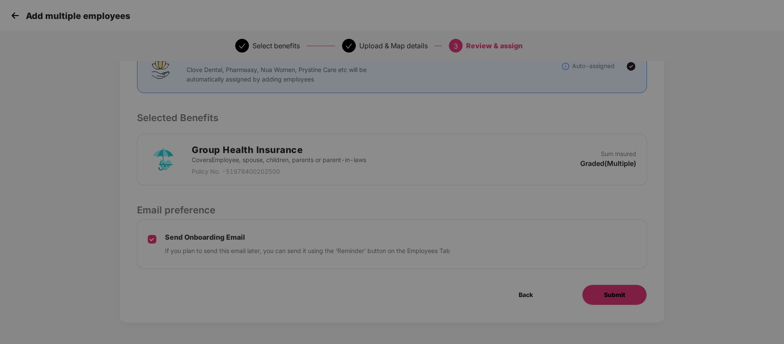
scroll to position [0, 0]
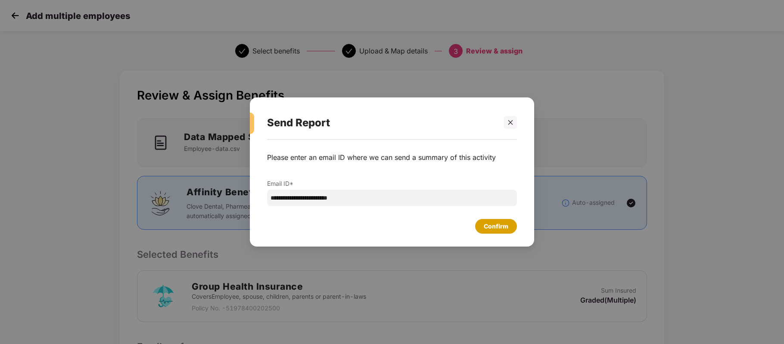
click at [503, 226] on div "Confirm" at bounding box center [496, 225] width 25 height 9
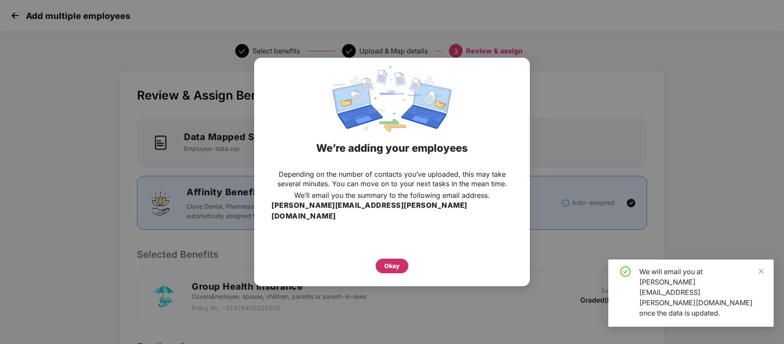
click at [395, 261] on div "Okay" at bounding box center [392, 265] width 16 height 9
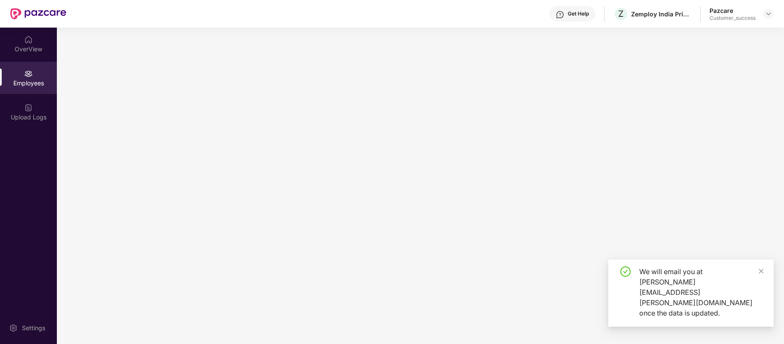
scroll to position [0, 0]
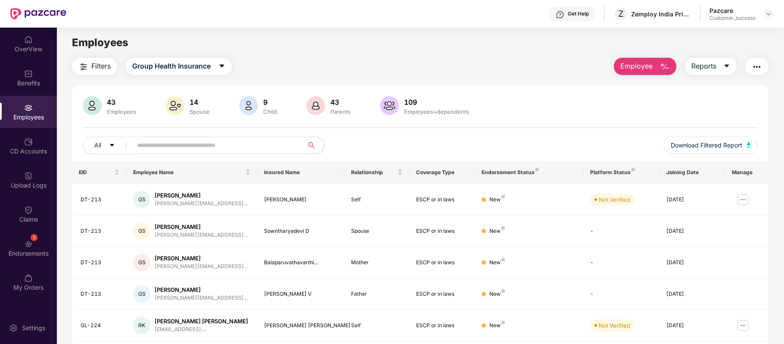
scroll to position [81, 0]
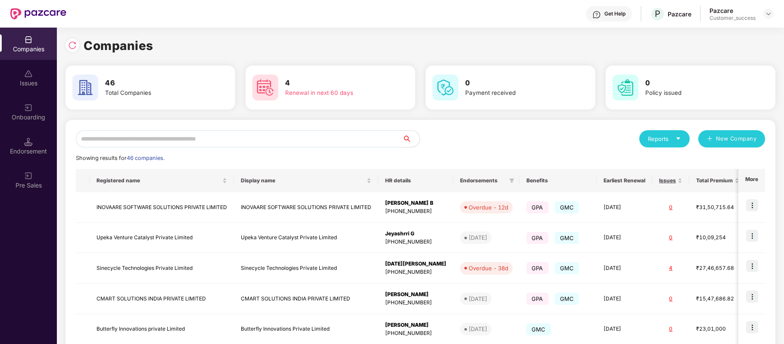
scroll to position [0, 0]
click at [68, 47] on img at bounding box center [72, 45] width 9 height 9
click at [165, 137] on input "text" at bounding box center [239, 138] width 326 height 17
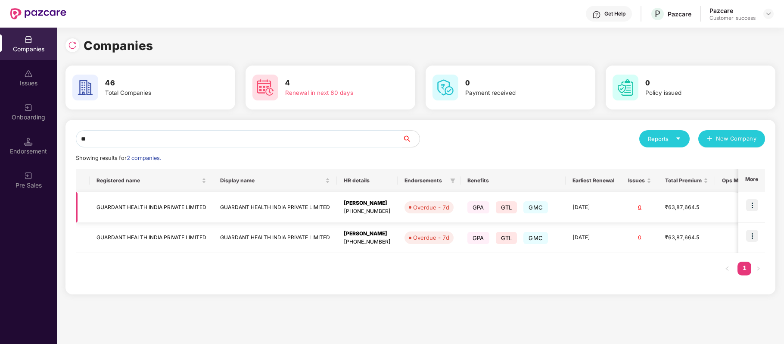
type input "*"
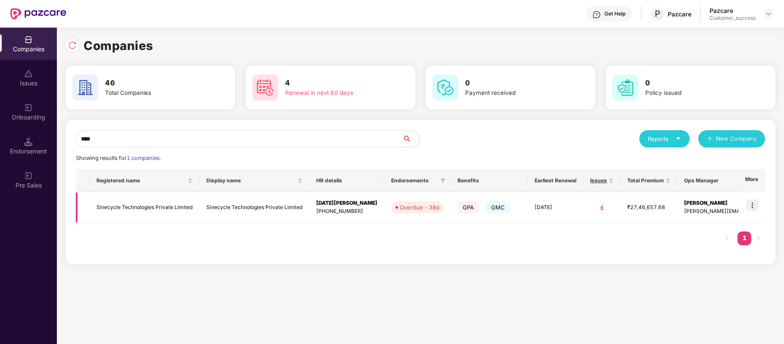
type input "****"
click at [753, 207] on img at bounding box center [752, 205] width 12 height 12
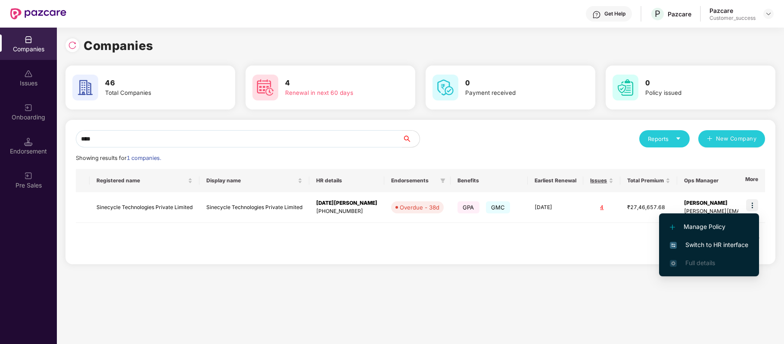
click at [710, 245] on span "Switch to HR interface" at bounding box center [709, 244] width 78 height 9
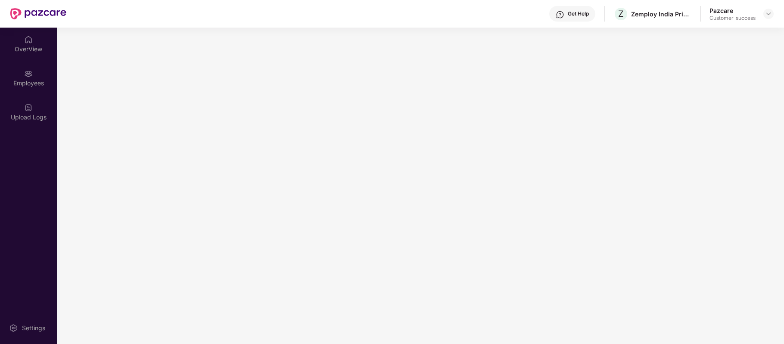
scroll to position [0, 0]
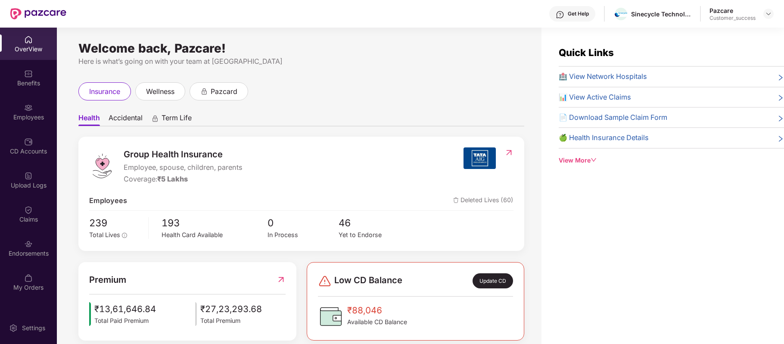
click at [33, 115] on div "Employees" at bounding box center [28, 117] width 57 height 9
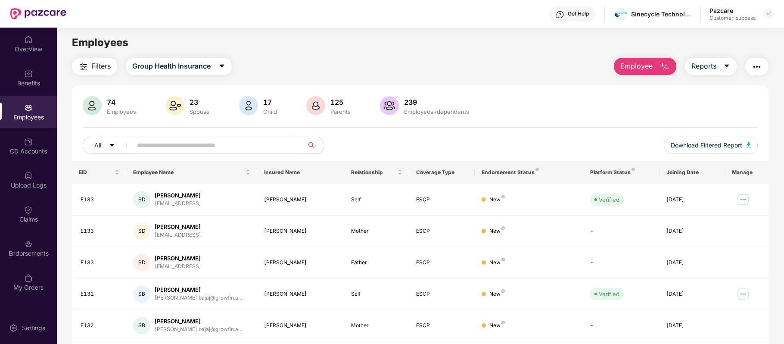
click at [649, 65] on span "Employee" at bounding box center [636, 66] width 32 height 11
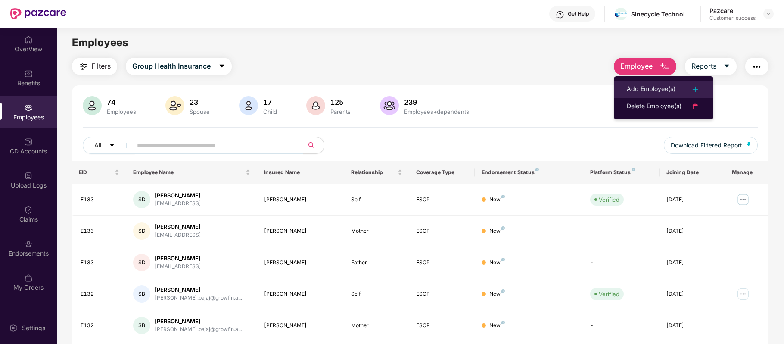
click at [636, 87] on div "Add Employee(s)" at bounding box center [651, 89] width 49 height 10
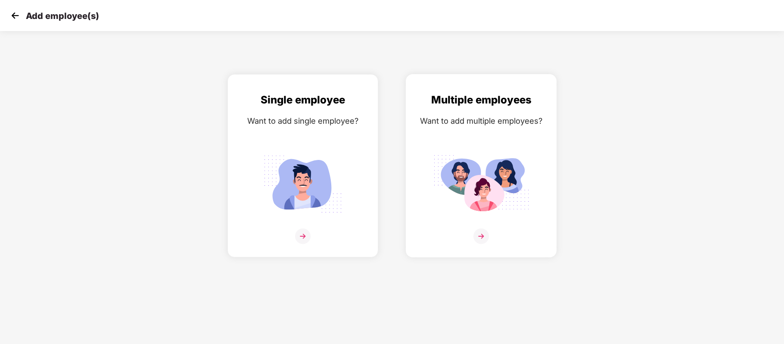
click at [472, 232] on div at bounding box center [481, 241] width 133 height 26
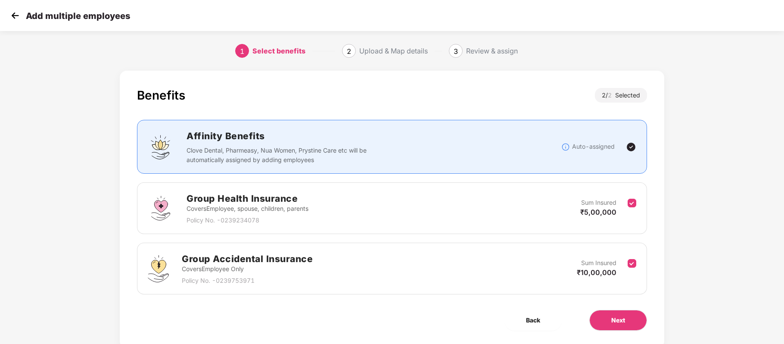
scroll to position [26, 0]
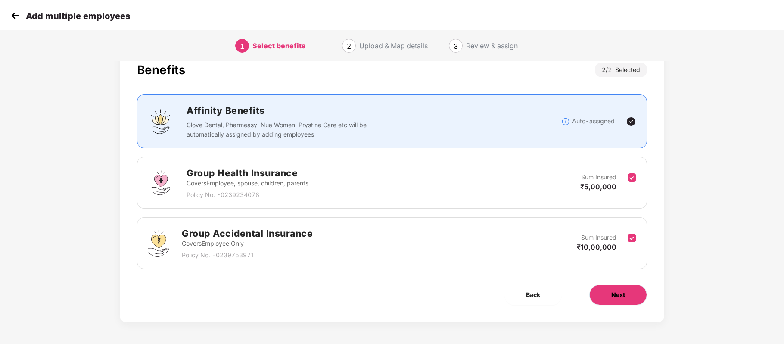
click at [616, 296] on span "Next" at bounding box center [618, 294] width 14 height 9
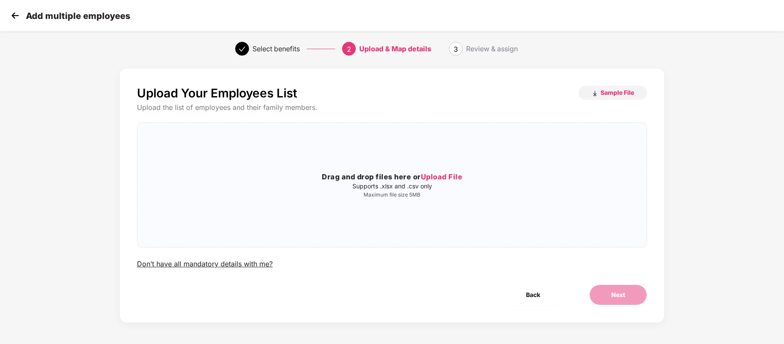
scroll to position [0, 0]
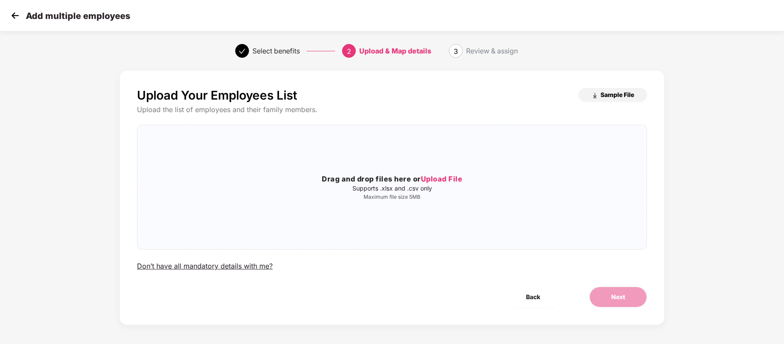
click at [610, 88] on button "Sample File" at bounding box center [612, 95] width 68 height 14
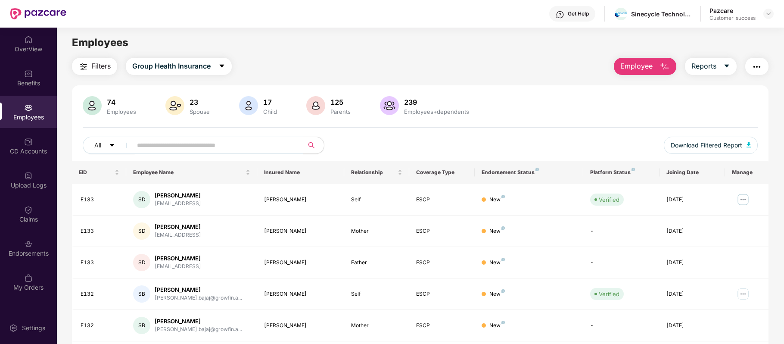
click at [667, 65] on img "button" at bounding box center [664, 67] width 10 height 10
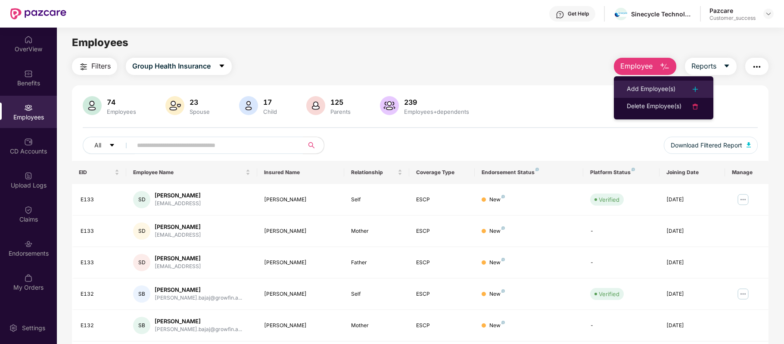
click at [661, 87] on div "Add Employee(s)" at bounding box center [651, 89] width 49 height 10
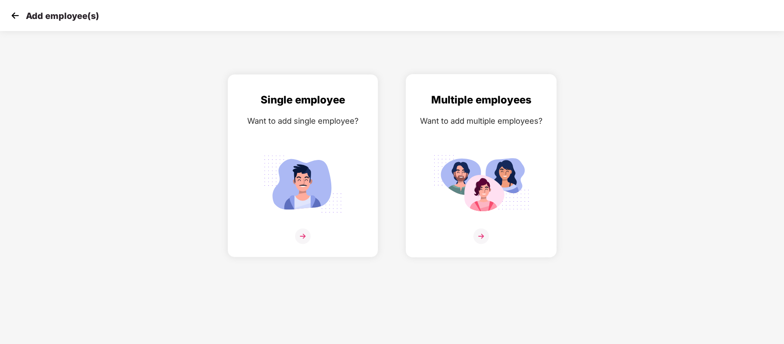
click at [482, 233] on img at bounding box center [481, 236] width 16 height 16
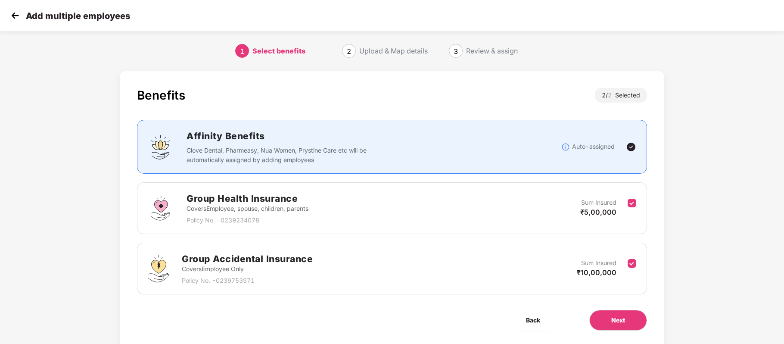
scroll to position [26, 0]
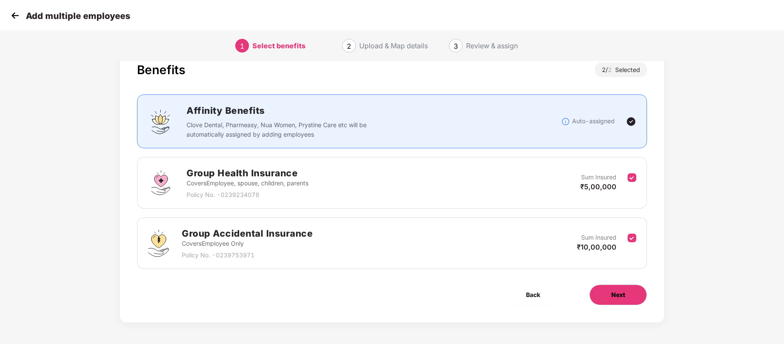
click at [620, 297] on span "Next" at bounding box center [618, 294] width 14 height 9
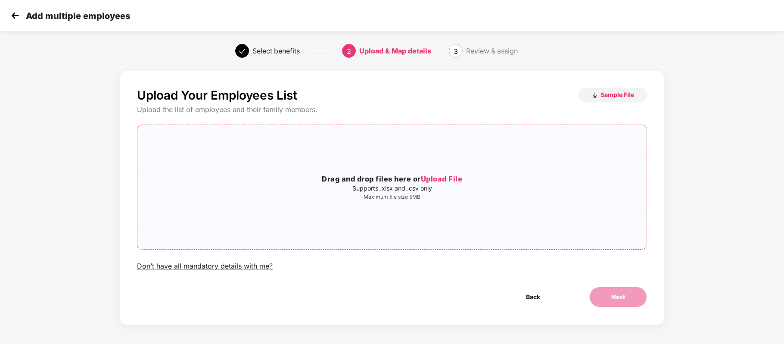
click at [452, 180] on span "Upload File" at bounding box center [442, 178] width 42 height 9
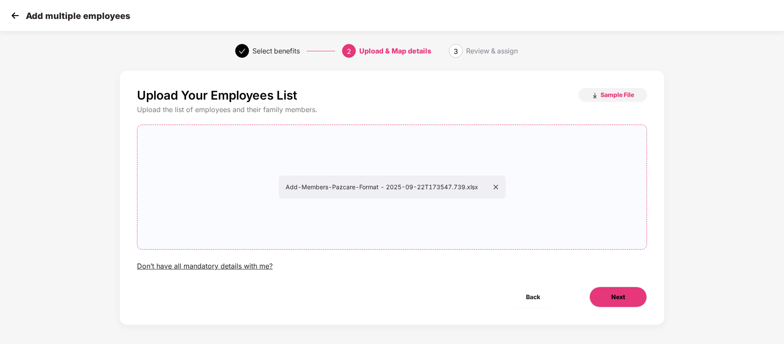
click at [624, 299] on span "Next" at bounding box center [618, 296] width 14 height 9
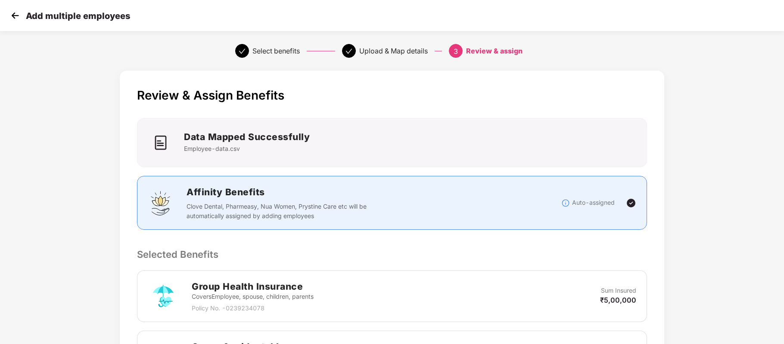
scroll to position [198, 0]
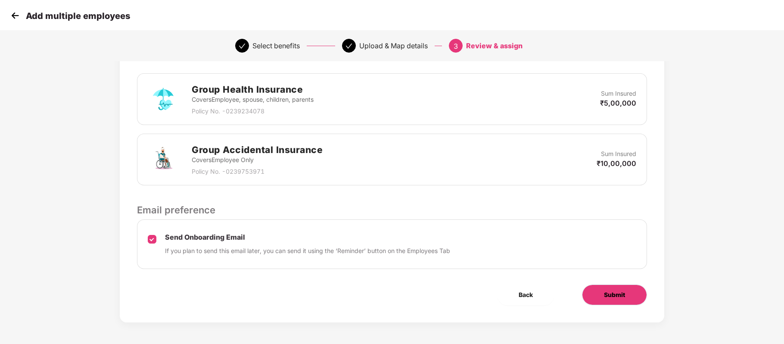
click at [586, 292] on button "Submit" at bounding box center [614, 294] width 65 height 21
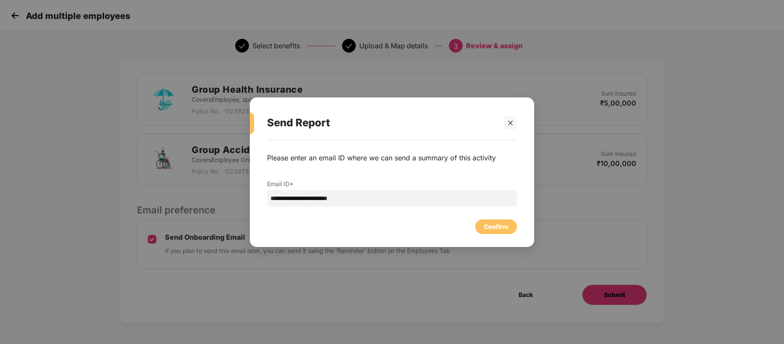
scroll to position [0, 0]
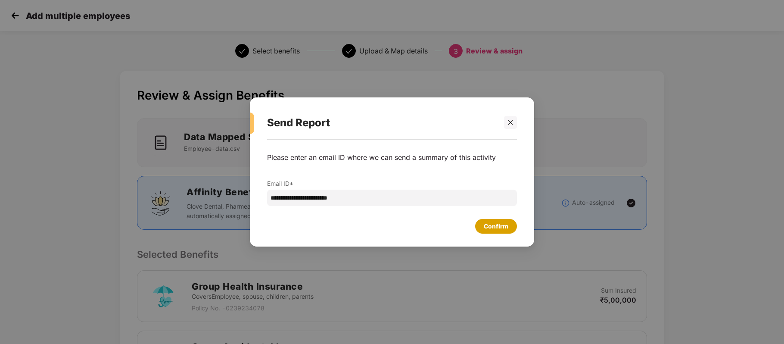
click at [492, 223] on div "Confirm" at bounding box center [496, 225] width 25 height 9
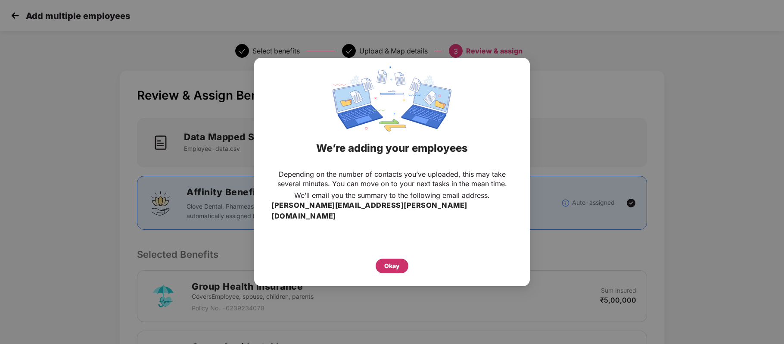
click at [397, 261] on div "Okay" at bounding box center [392, 265] width 16 height 9
